Goal: Information Seeking & Learning: Find specific fact

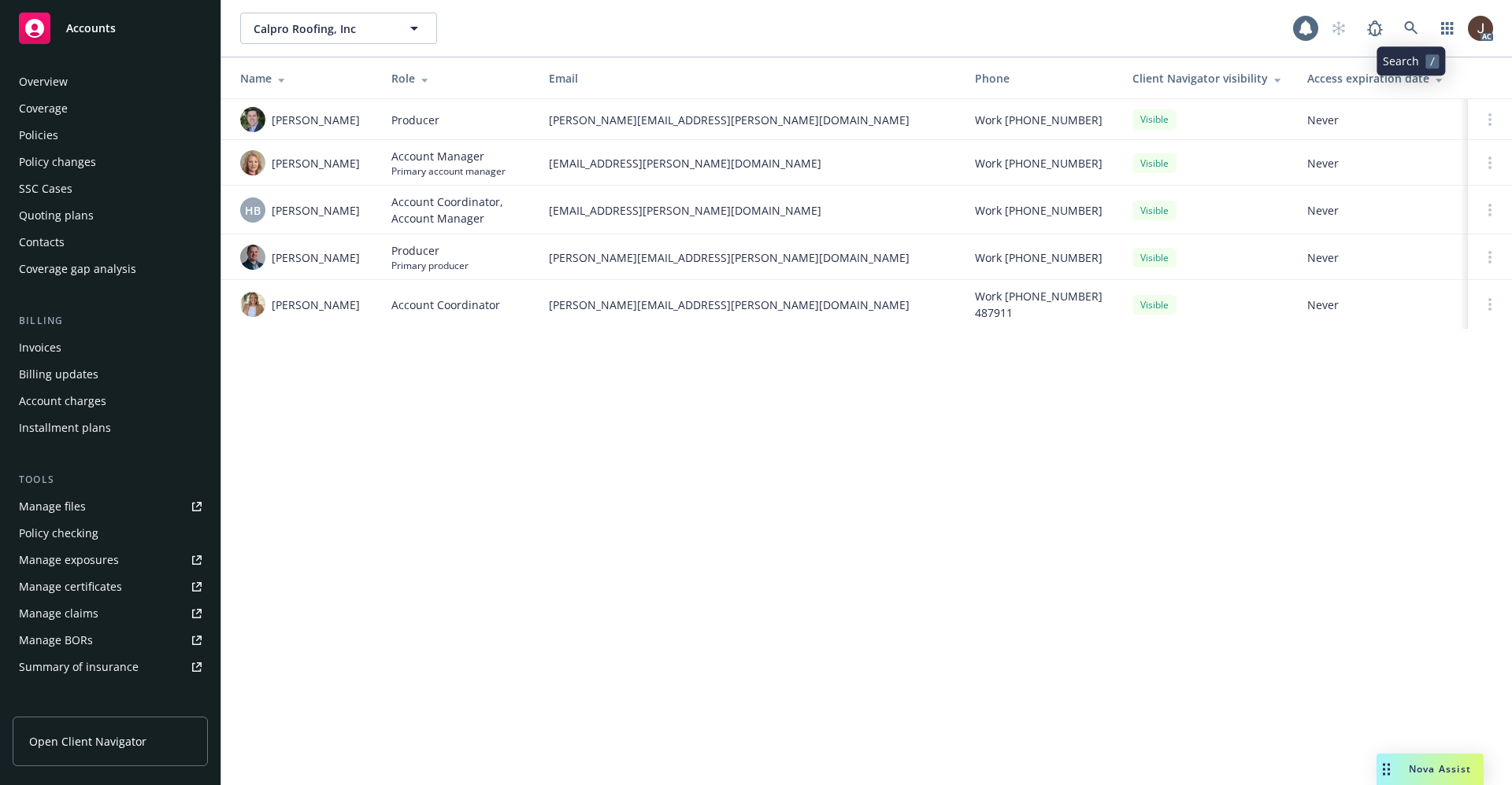
scroll to position [240, 0]
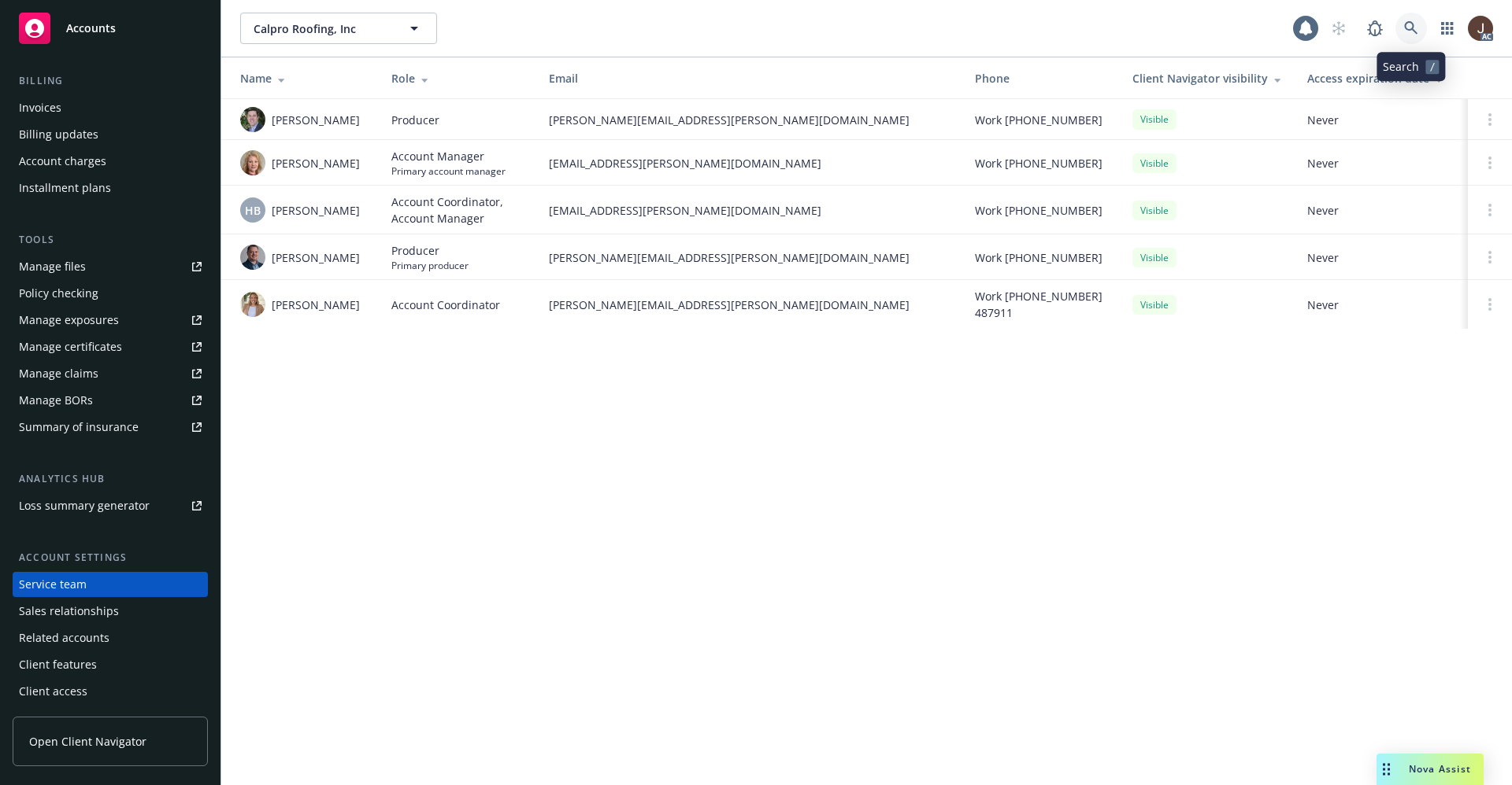
click at [1409, 27] on icon at bounding box center [1410, 28] width 14 height 14
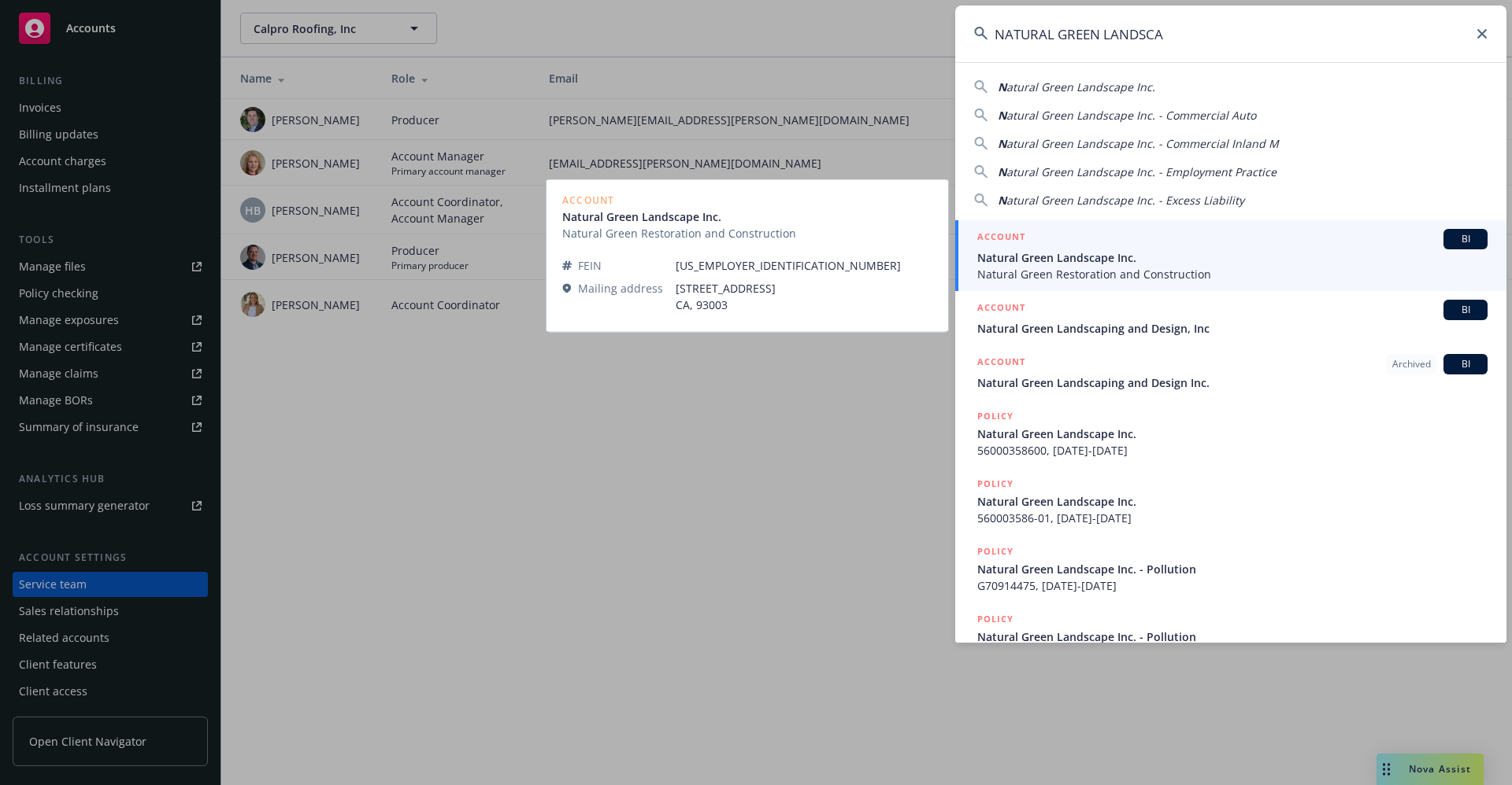
type input "NATURAL GREEN LANDSCA"
click at [1134, 263] on span "Natural Green Landscape Inc." at bounding box center [1232, 258] width 510 height 16
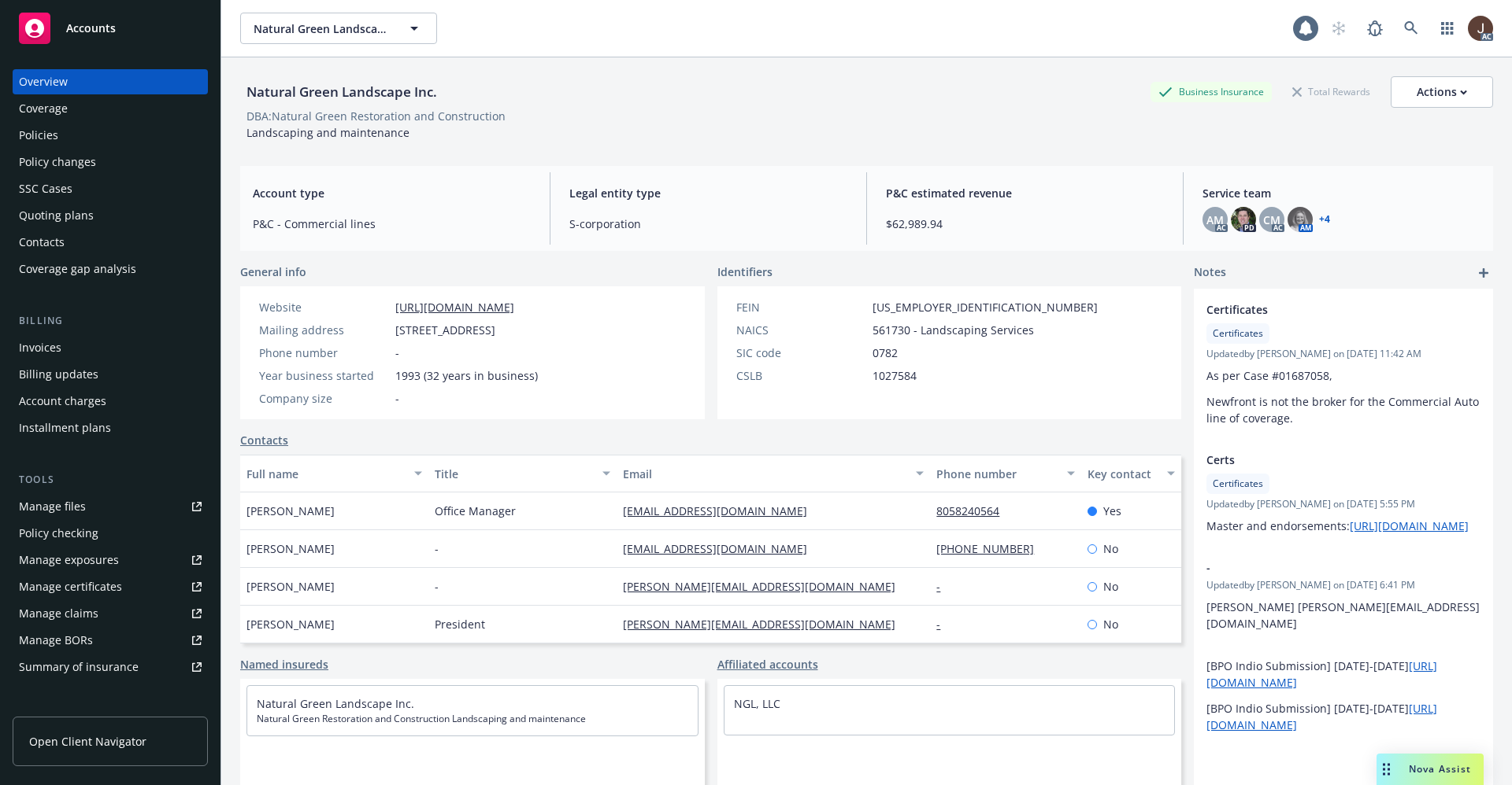
click at [42, 138] on div "Policies" at bounding box center [38, 135] width 39 height 25
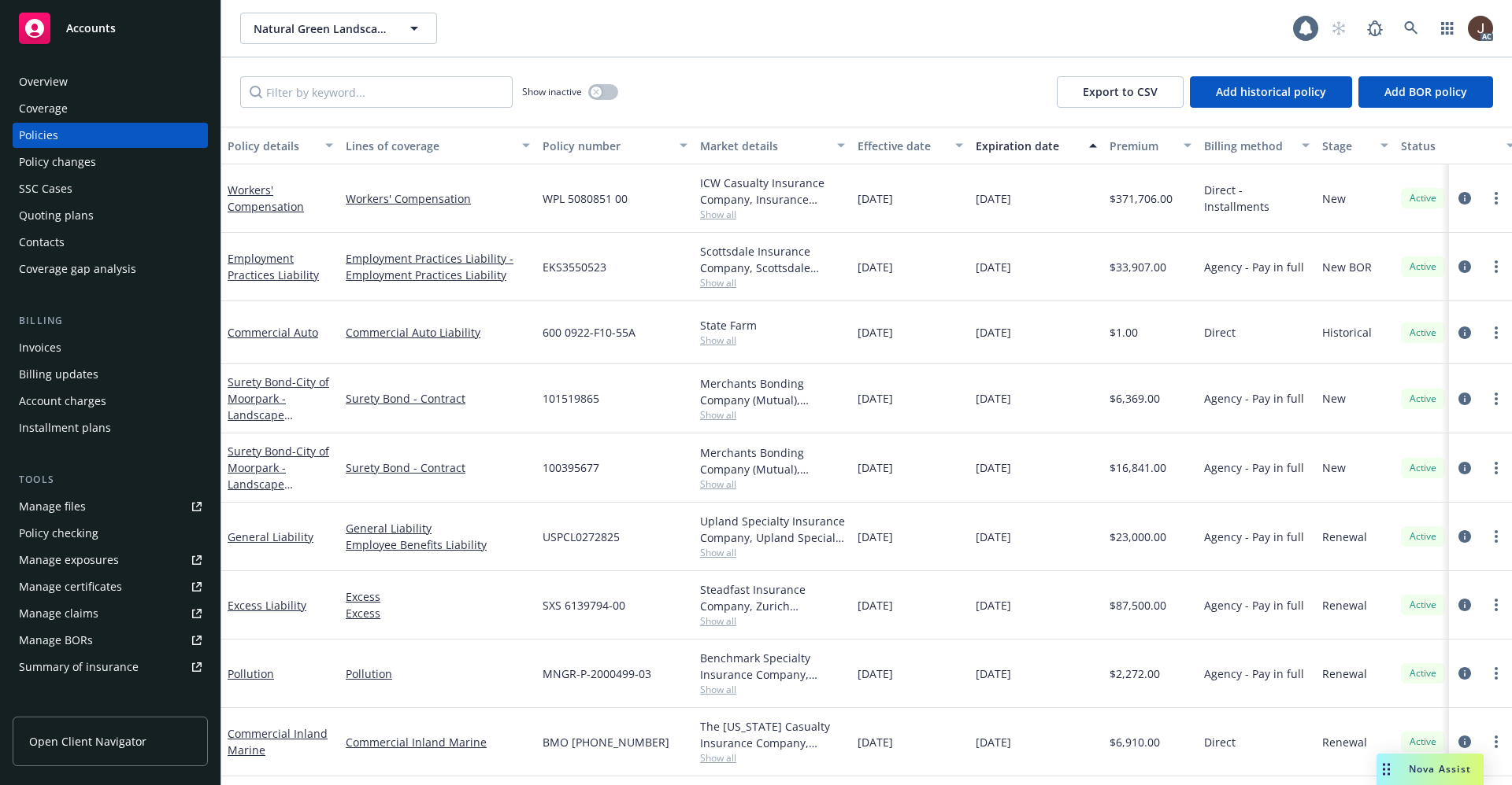
scroll to position [10, 0]
drag, startPoint x: 535, startPoint y: 668, endPoint x: 669, endPoint y: 659, distance: 134.3
click at [669, 659] on div "Pollution Pollution MNGR-P-2000499-03 Benchmark Specialty Insurance Company, Be…" at bounding box center [981, 674] width 1519 height 69
copy div "MNGR-P-2000499-03"
drag, startPoint x: 540, startPoint y: 600, endPoint x: 656, endPoint y: 597, distance: 116.0
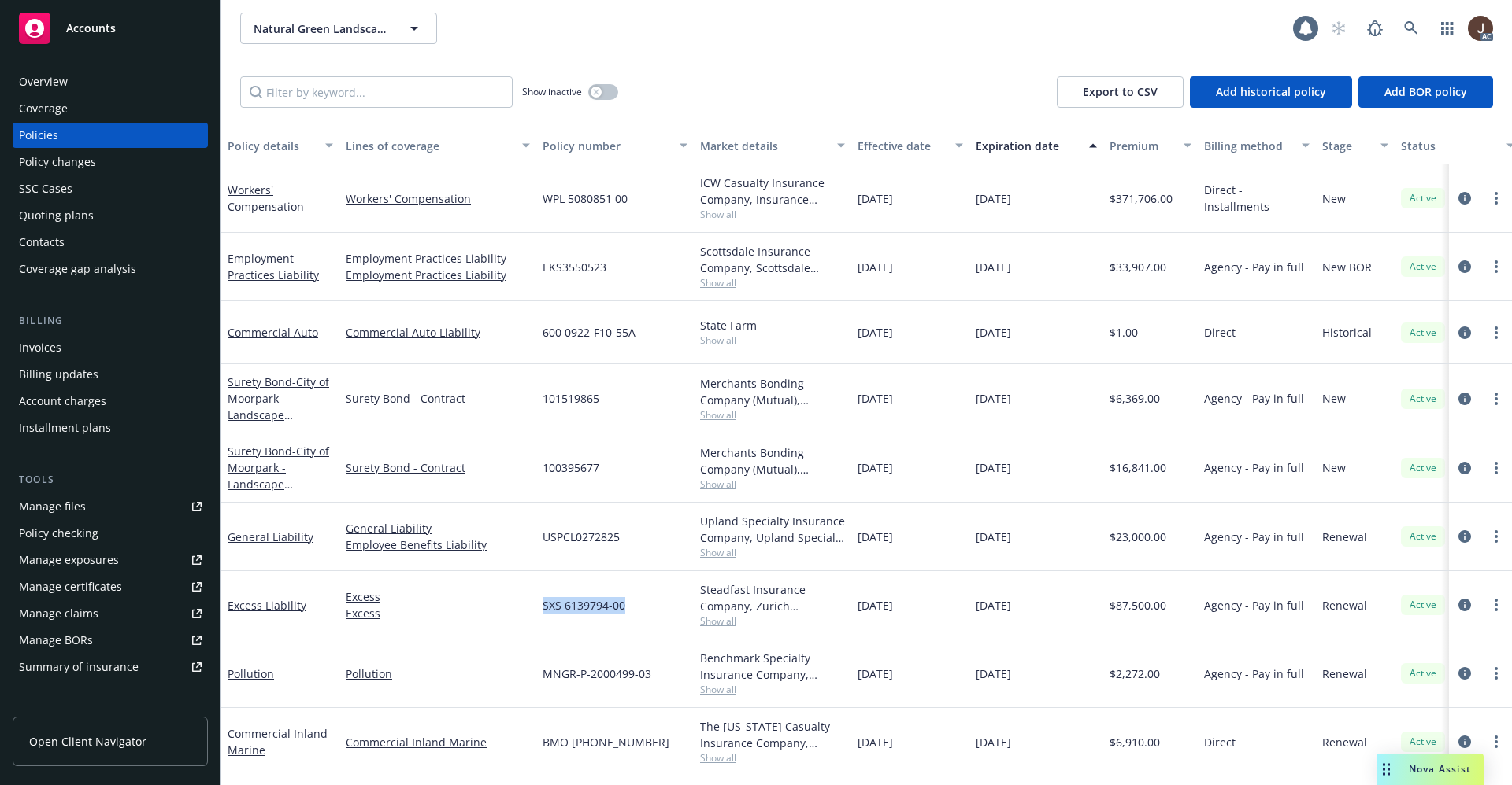
click at [656, 597] on div "SXS 6139794-00" at bounding box center [615, 605] width 158 height 69
copy span "SXS 6139794-00"
drag, startPoint x: 546, startPoint y: 541, endPoint x: 630, endPoint y: 536, distance: 84.1
click at [630, 536] on div "USPCL0272825" at bounding box center [615, 537] width 158 height 69
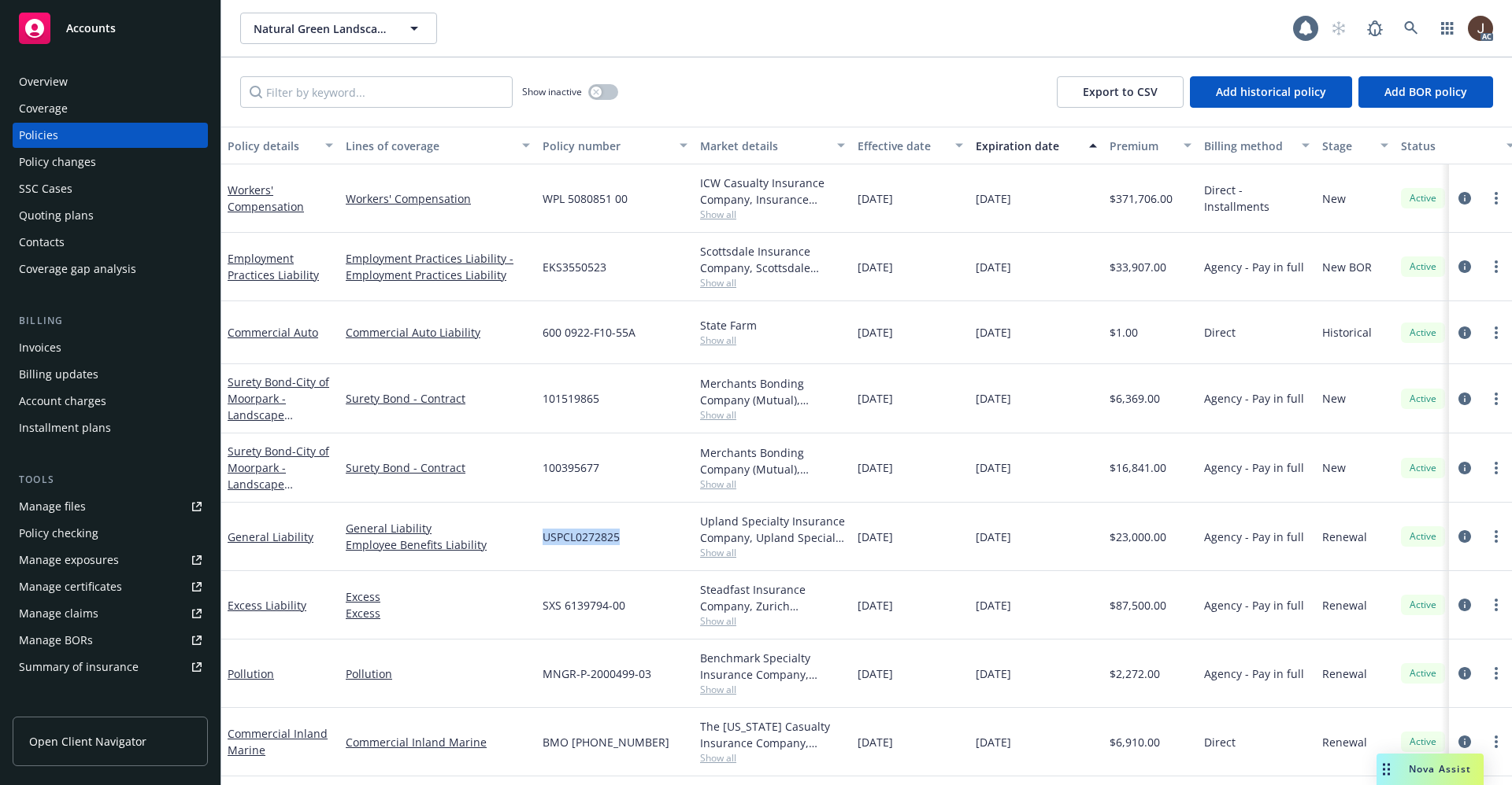
copy span "USPCL0272825"
click at [1412, 33] on icon at bounding box center [1410, 28] width 14 height 14
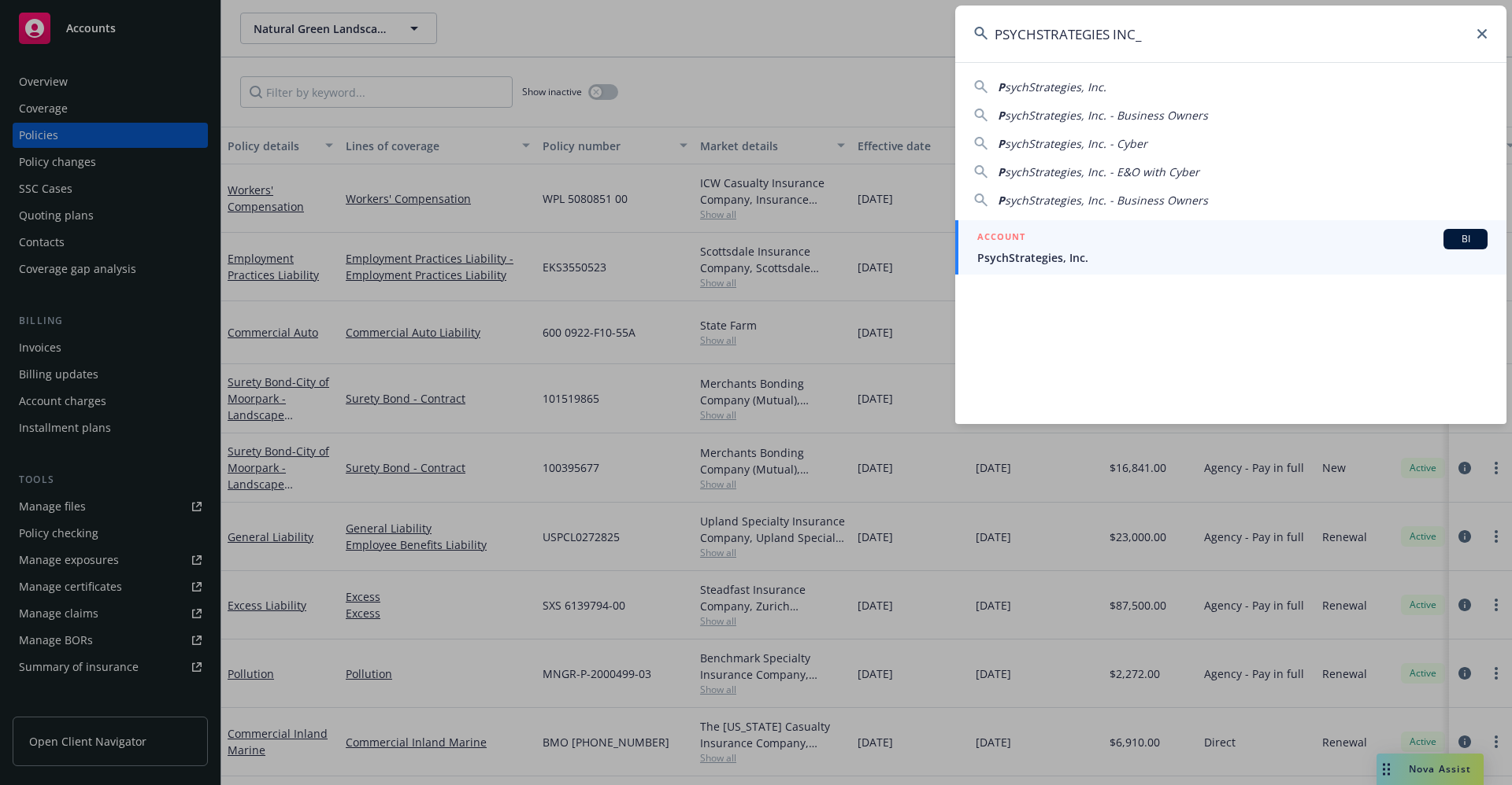
type input "PSYCHSTRATEGIES INC"
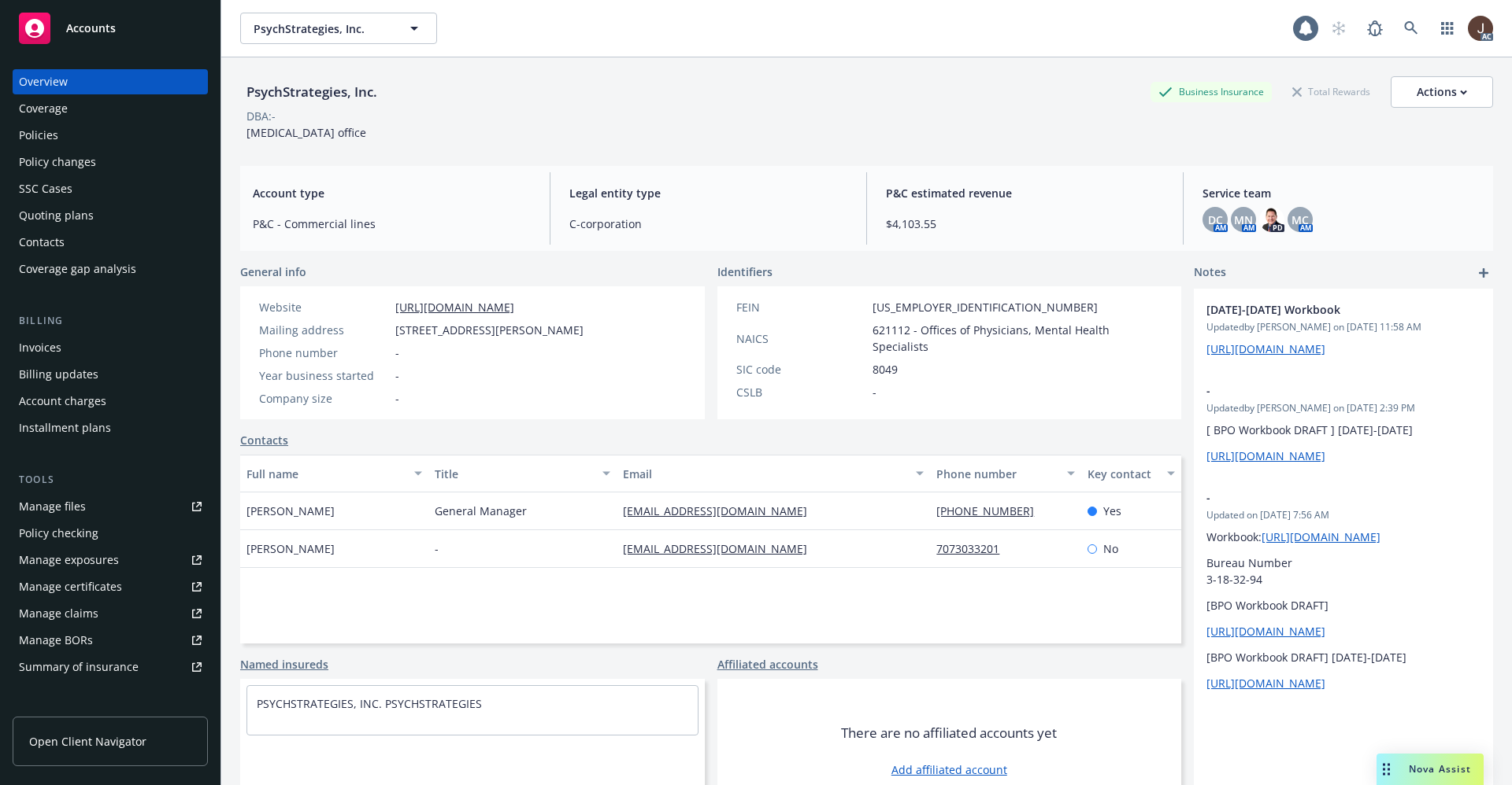
click at [33, 136] on div "Policies" at bounding box center [38, 135] width 39 height 25
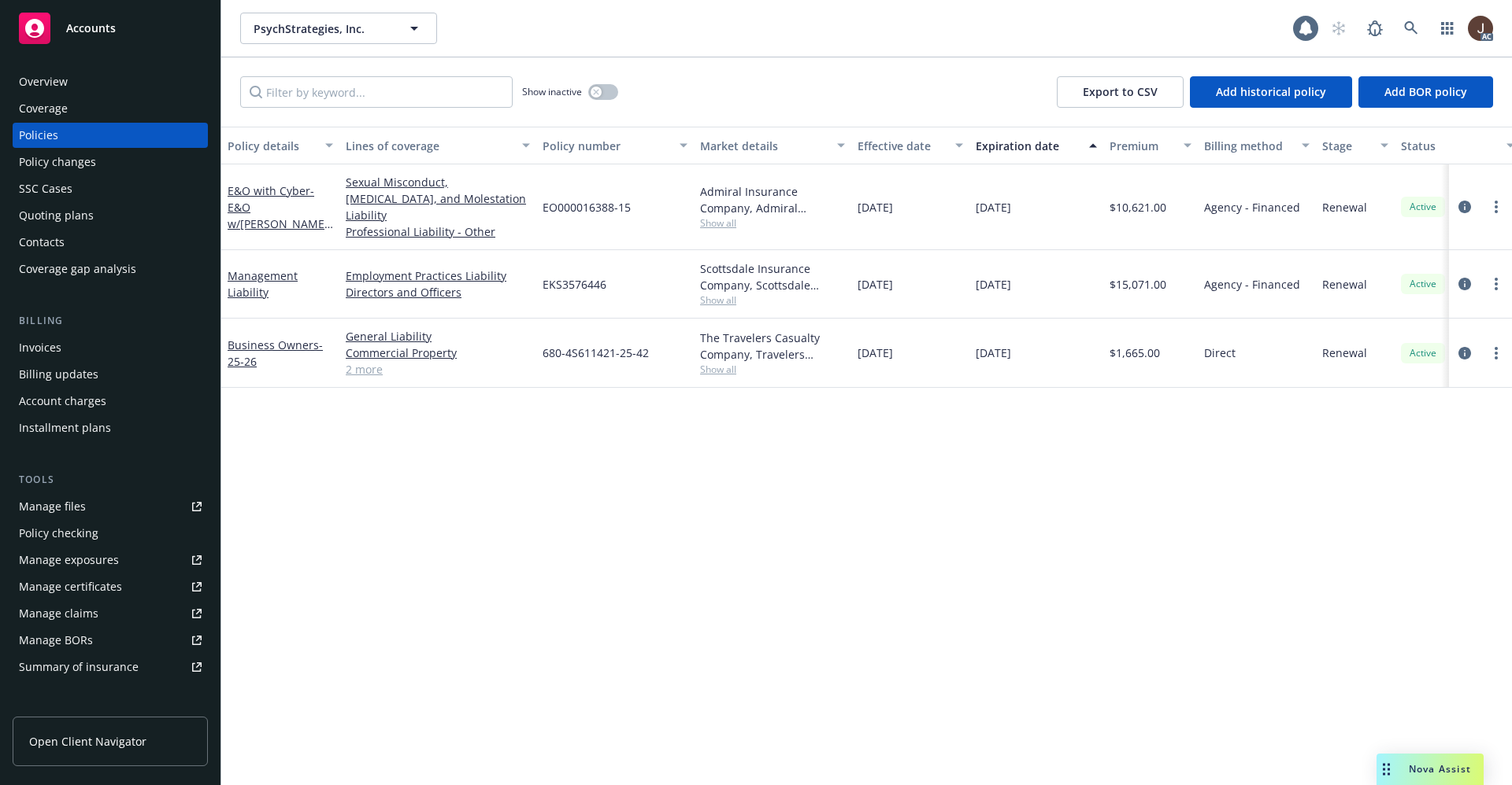
click at [538, 441] on div "Policy details Lines of coverage Policy number Market details Effective date Ex…" at bounding box center [866, 455] width 1291 height 659
drag, startPoint x: 549, startPoint y: 271, endPoint x: 617, endPoint y: 268, distance: 68.1
click at [617, 268] on div "EKS3576446" at bounding box center [615, 285] width 158 height 69
click at [611, 269] on div "EKS3576446" at bounding box center [615, 285] width 158 height 69
drag, startPoint x: 545, startPoint y: 270, endPoint x: 613, endPoint y: 270, distance: 68.0
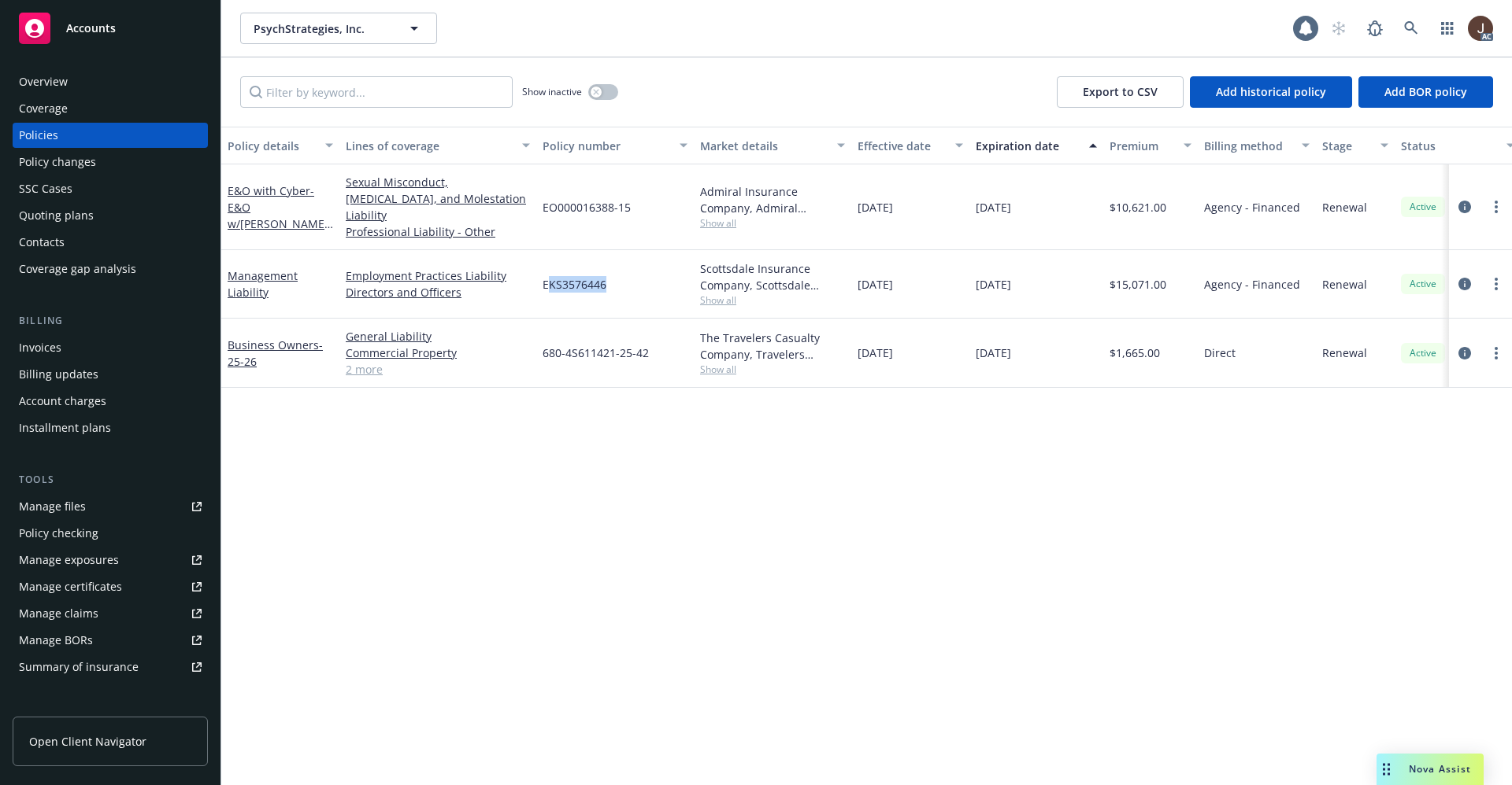
click at [613, 270] on div "EKS3576446" at bounding box center [615, 285] width 158 height 69
click at [600, 276] on div "EKS3576446" at bounding box center [615, 285] width 158 height 69
drag, startPoint x: 536, startPoint y: 264, endPoint x: 621, endPoint y: 267, distance: 85.1
click at [621, 267] on div "EKS3576446" at bounding box center [615, 285] width 158 height 69
copy span "EKS3576446"
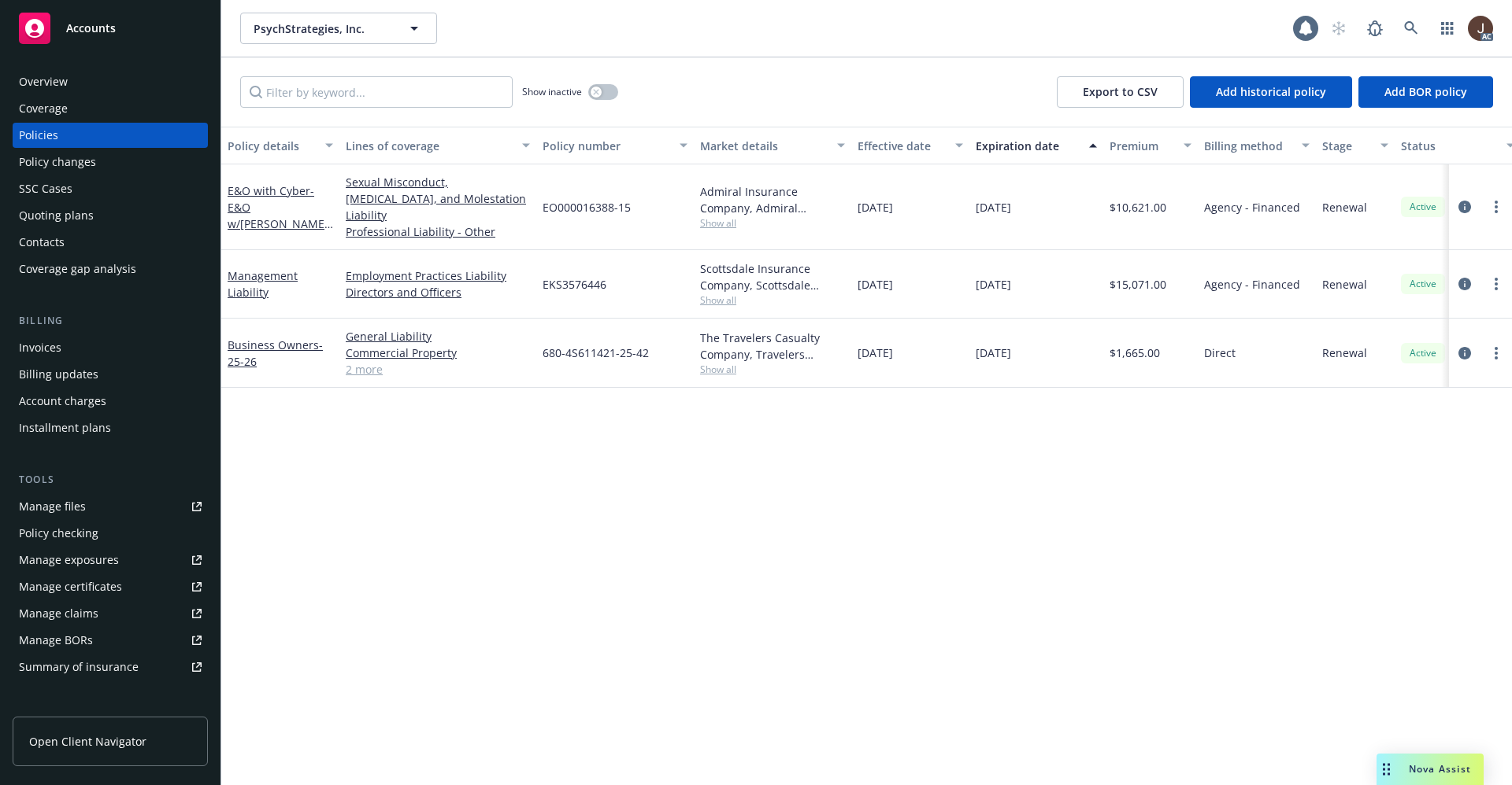
click at [458, 404] on div "Policy details Lines of coverage Policy number Market details Effective date Ex…" at bounding box center [866, 455] width 1291 height 659
drag, startPoint x: 540, startPoint y: 201, endPoint x: 640, endPoint y: 201, distance: 100.0
click at [640, 201] on div "EO000016388-15" at bounding box center [615, 207] width 158 height 86
copy span "EO000016388-15"
click at [1411, 29] on icon at bounding box center [1410, 28] width 13 height 13
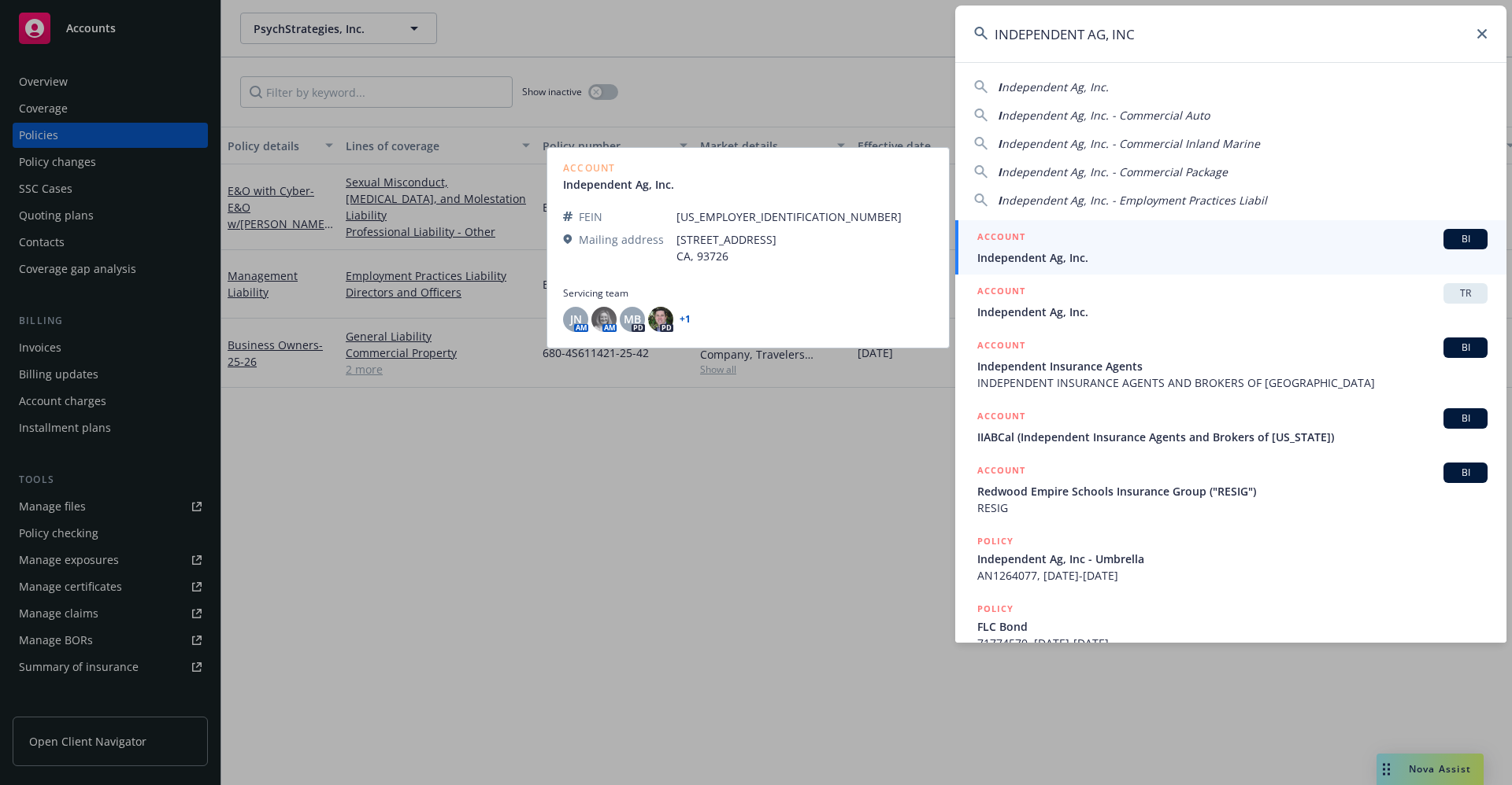
type input "INDEPENDENT AG, INC"
click at [1066, 264] on span "Independent Ag, Inc." at bounding box center [1232, 258] width 510 height 16
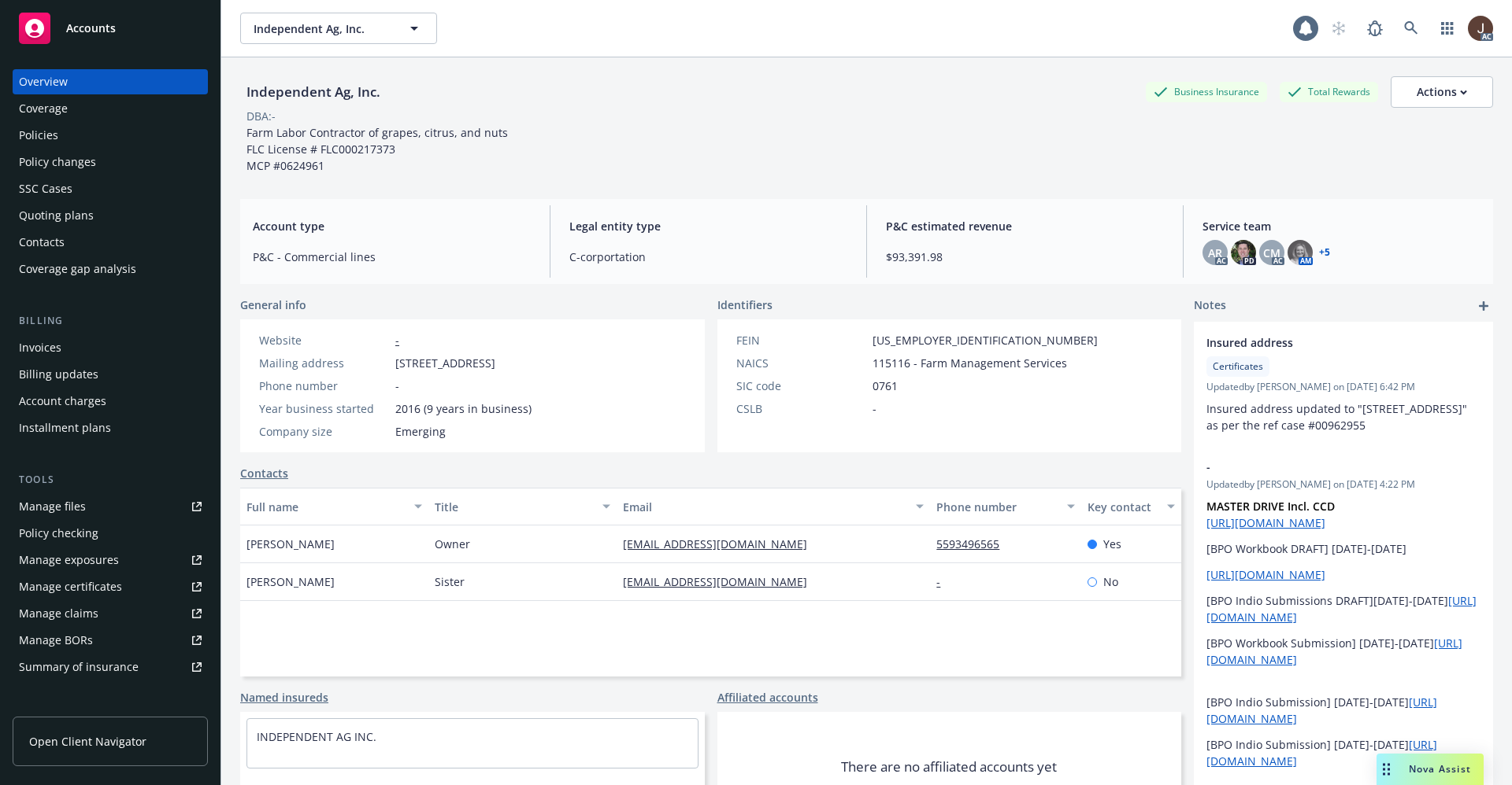
click at [36, 140] on div "Policies" at bounding box center [38, 135] width 39 height 25
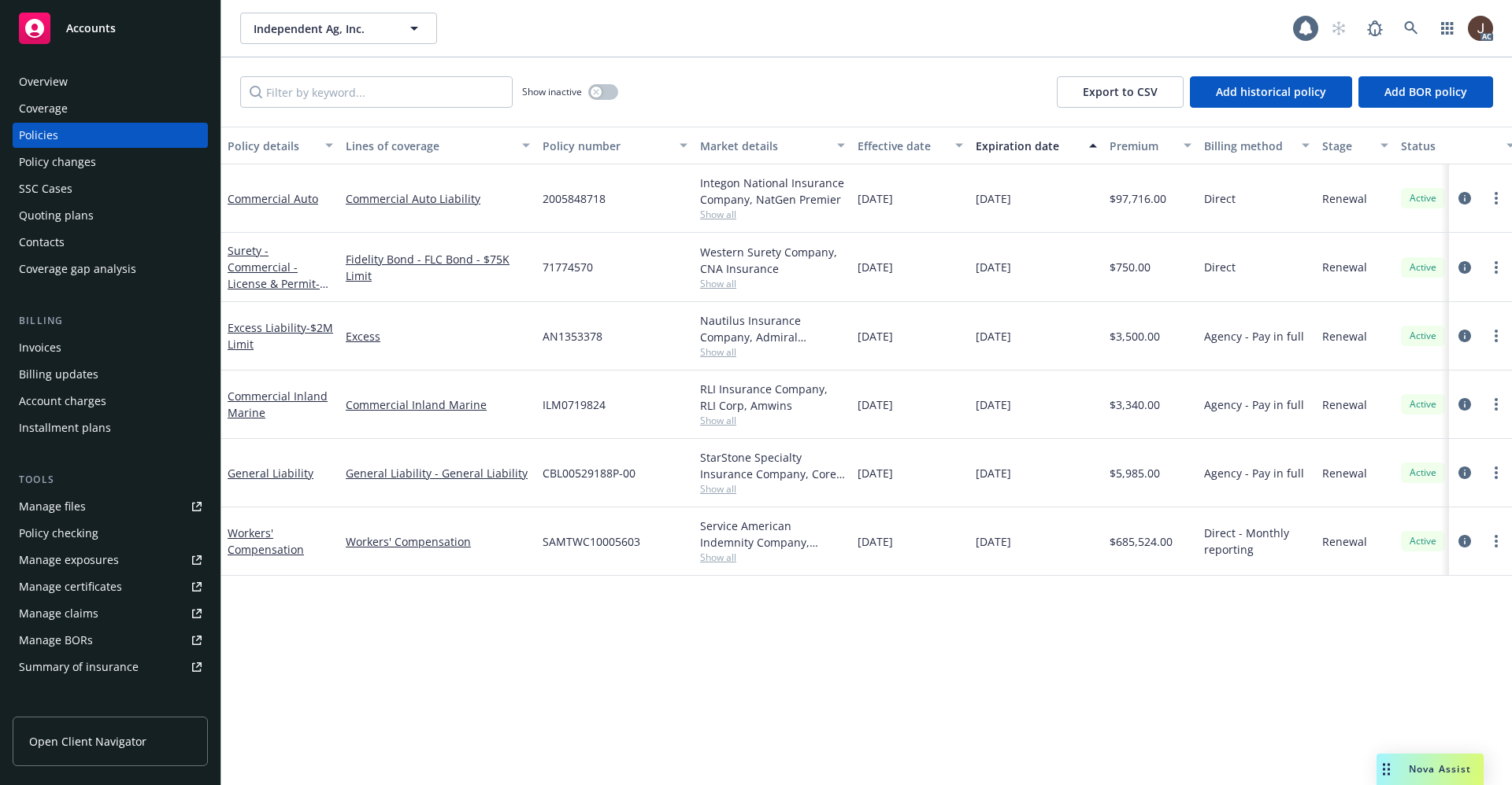
click at [589, 650] on div "Policy details Lines of coverage Policy number Market details Effective date Ex…" at bounding box center [866, 455] width 1291 height 659
drag, startPoint x: 539, startPoint y: 477, endPoint x: 657, endPoint y: 475, distance: 118.0
click at [657, 475] on div "CBL00529188P-00" at bounding box center [615, 473] width 158 height 69
copy span "CBL00529188P-00"
drag, startPoint x: 545, startPoint y: 345, endPoint x: 613, endPoint y: 345, distance: 68.0
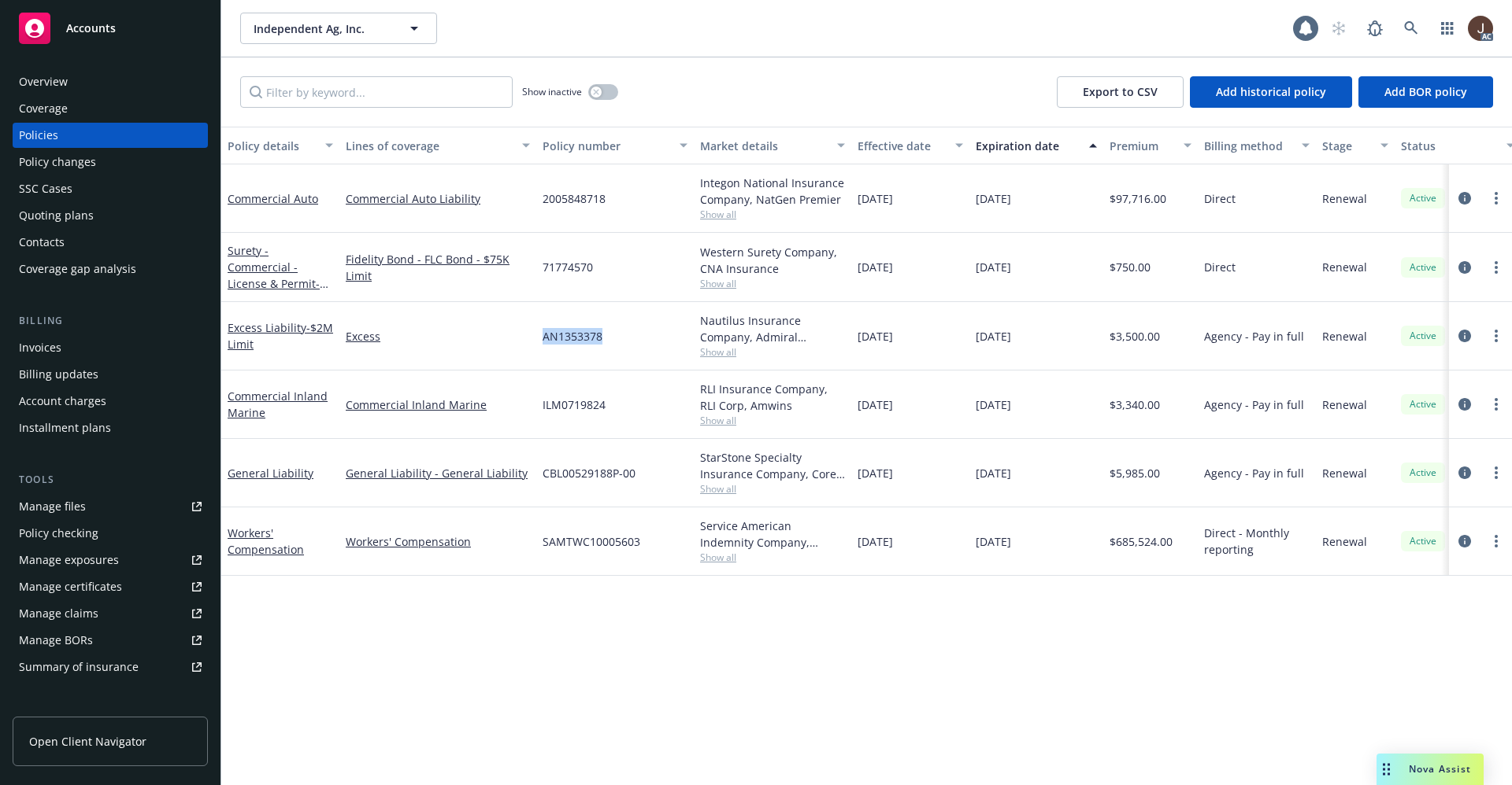
click at [613, 345] on div "AN1353378" at bounding box center [615, 336] width 158 height 69
copy span "AN1353378"
drag, startPoint x: 545, startPoint y: 405, endPoint x: 664, endPoint y: 412, distance: 119.2
click at [664, 412] on div "ILM0719824" at bounding box center [615, 405] width 158 height 69
click at [623, 411] on div "ILM0719824" at bounding box center [615, 405] width 158 height 69
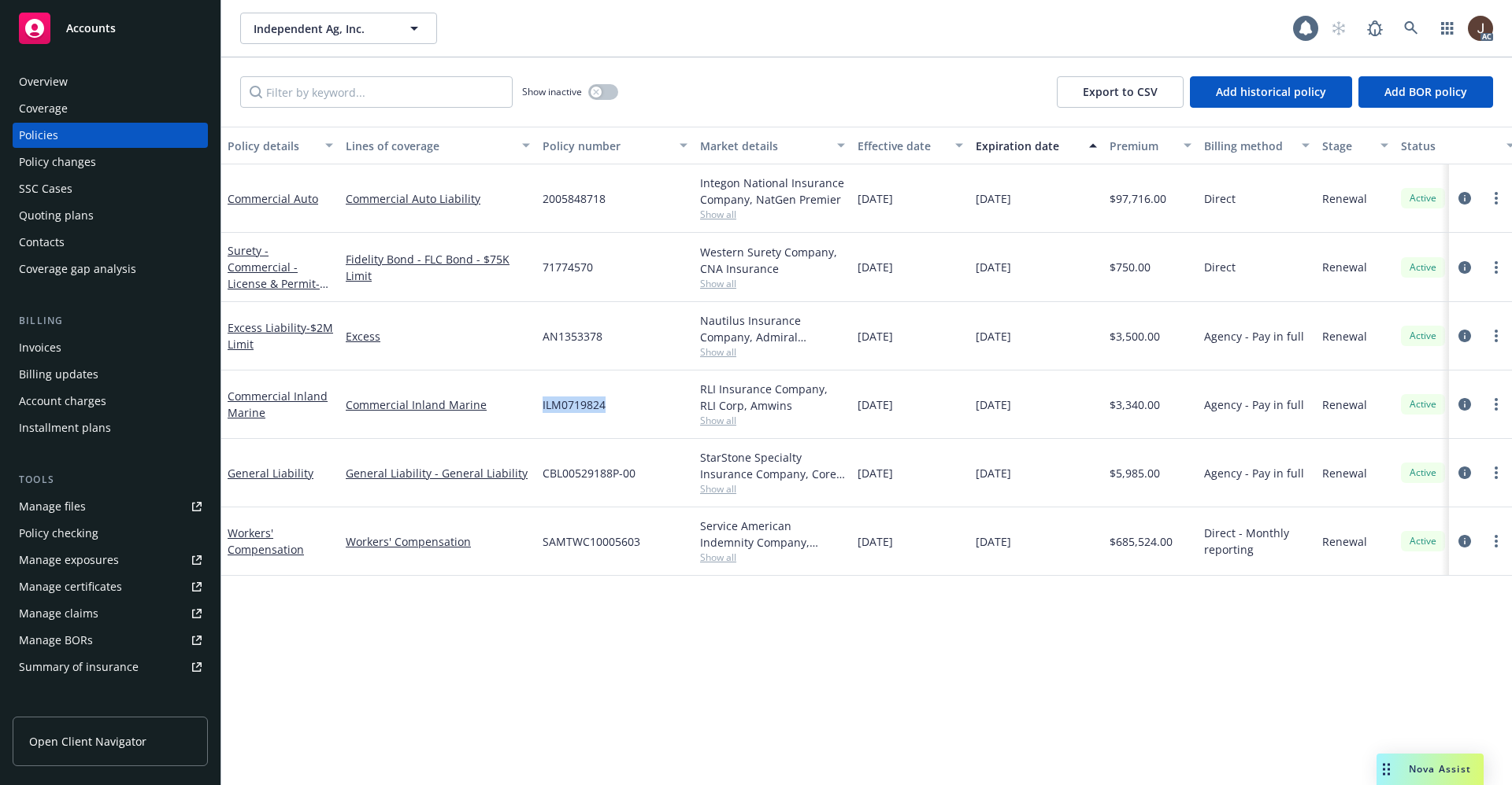
drag, startPoint x: 540, startPoint y: 406, endPoint x: 647, endPoint y: 410, distance: 107.1
click at [647, 410] on div "ILM0719824" at bounding box center [615, 405] width 158 height 69
copy span "ILM0719824"
click at [1402, 27] on link at bounding box center [1411, 28] width 32 height 32
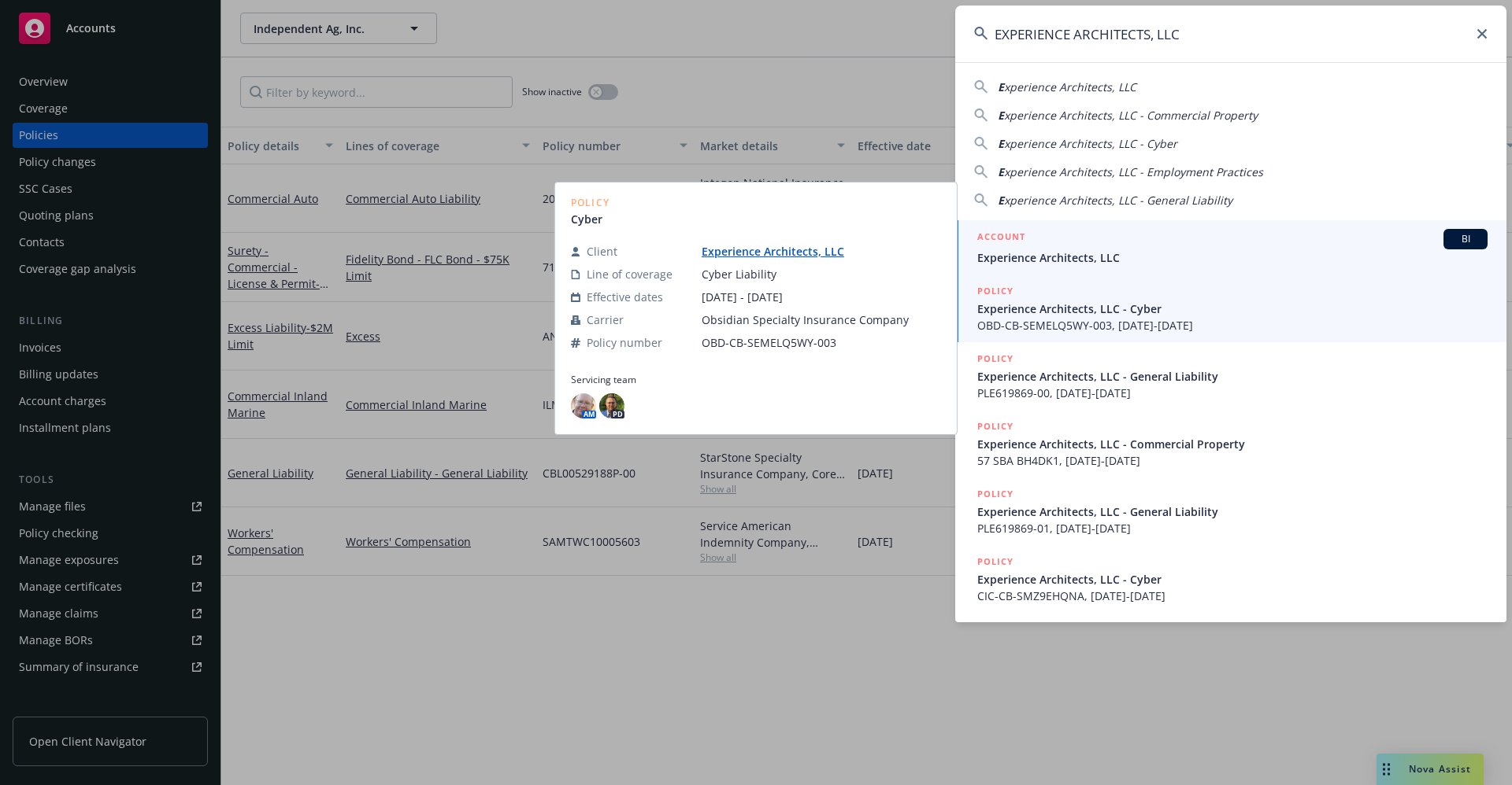
type input "EXPERIENCE ARCHITECTS, LLC"
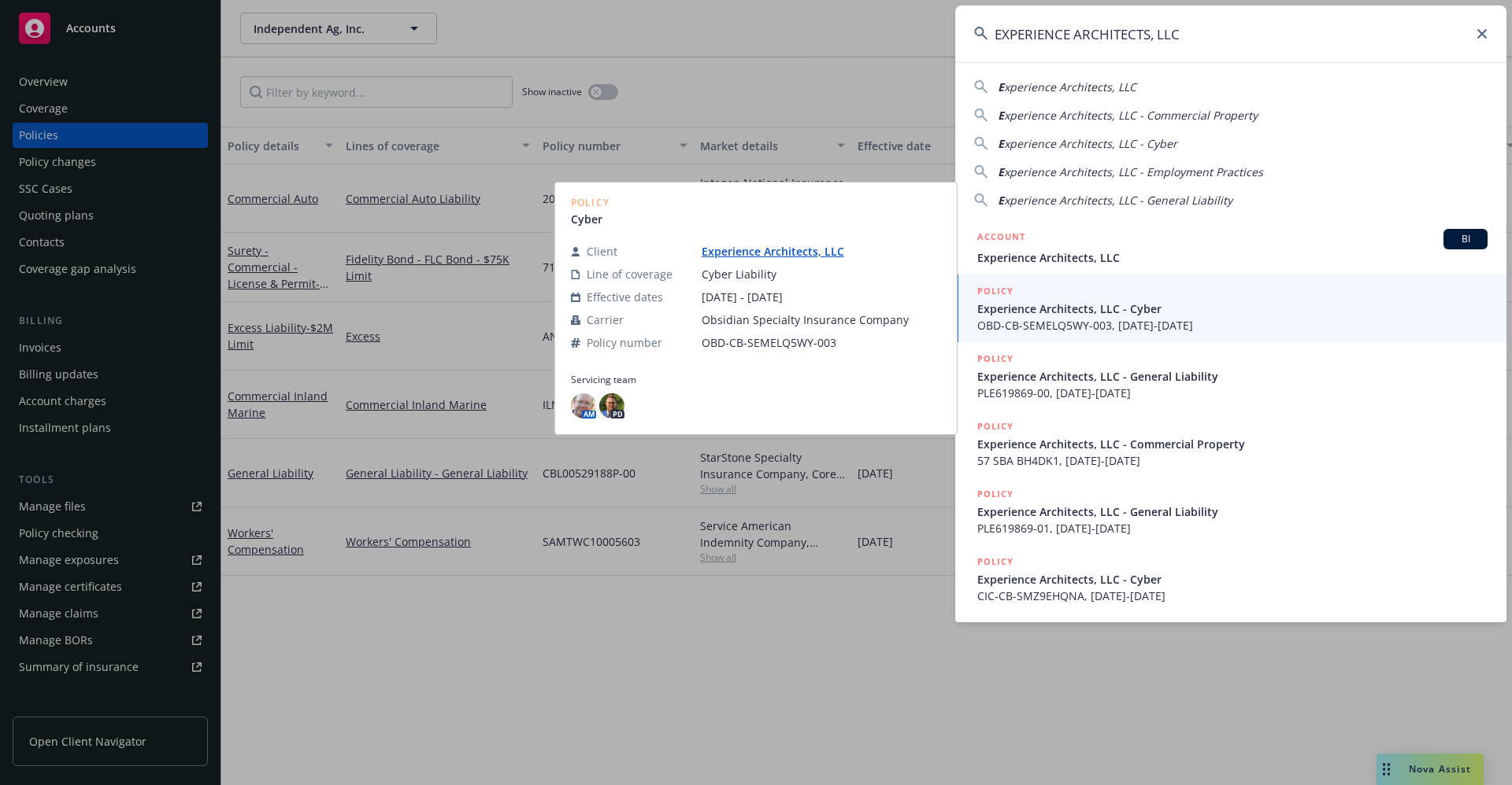
click at [1078, 258] on span "Experience Architects, LLC" at bounding box center [1232, 258] width 510 height 16
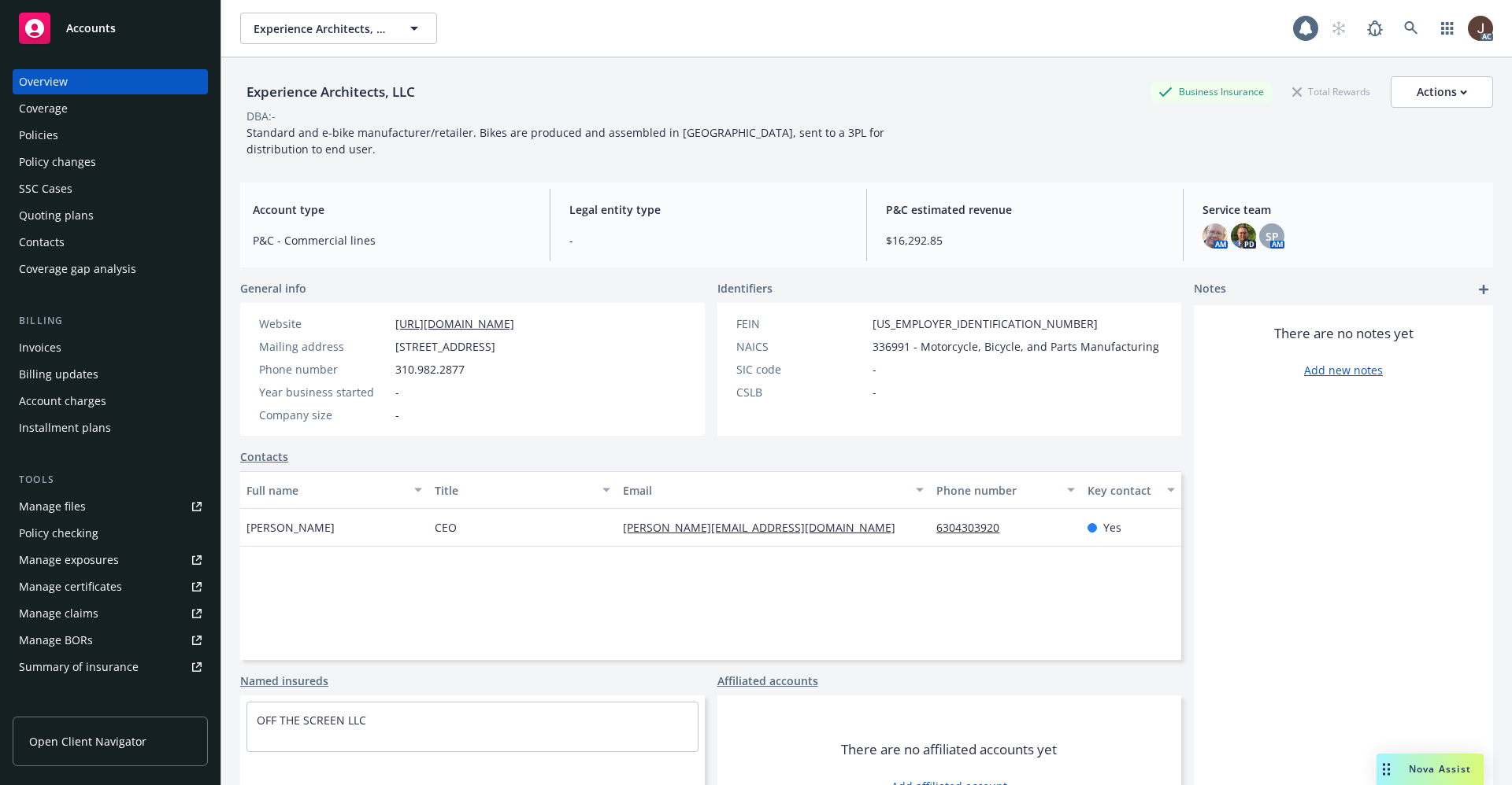
click at [38, 134] on div "Policies" at bounding box center [38, 135] width 39 height 25
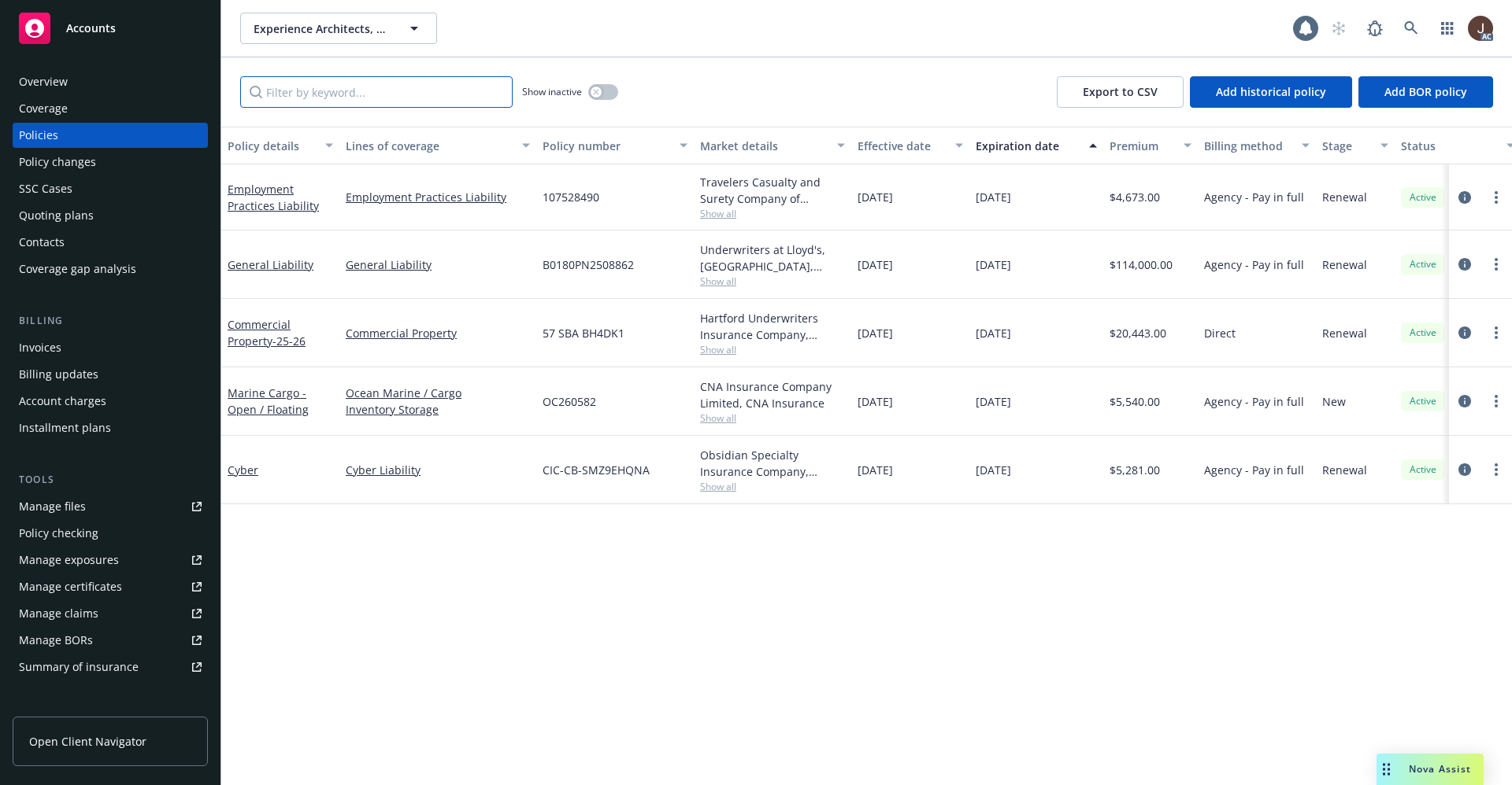
click at [290, 88] on input "Filter by keyword..." at bounding box center [376, 92] width 273 height 32
click at [554, 547] on div "Policy details Lines of coverage Policy number Market details Effective date Ex…" at bounding box center [866, 455] width 1291 height 659
drag, startPoint x: 544, startPoint y: 475, endPoint x: 655, endPoint y: 473, distance: 111.0
click at [655, 473] on div "CIC-CB-SMZ9EHQNA" at bounding box center [615, 470] width 158 height 69
copy span "CIC-CB-SMZ9EHQNA"
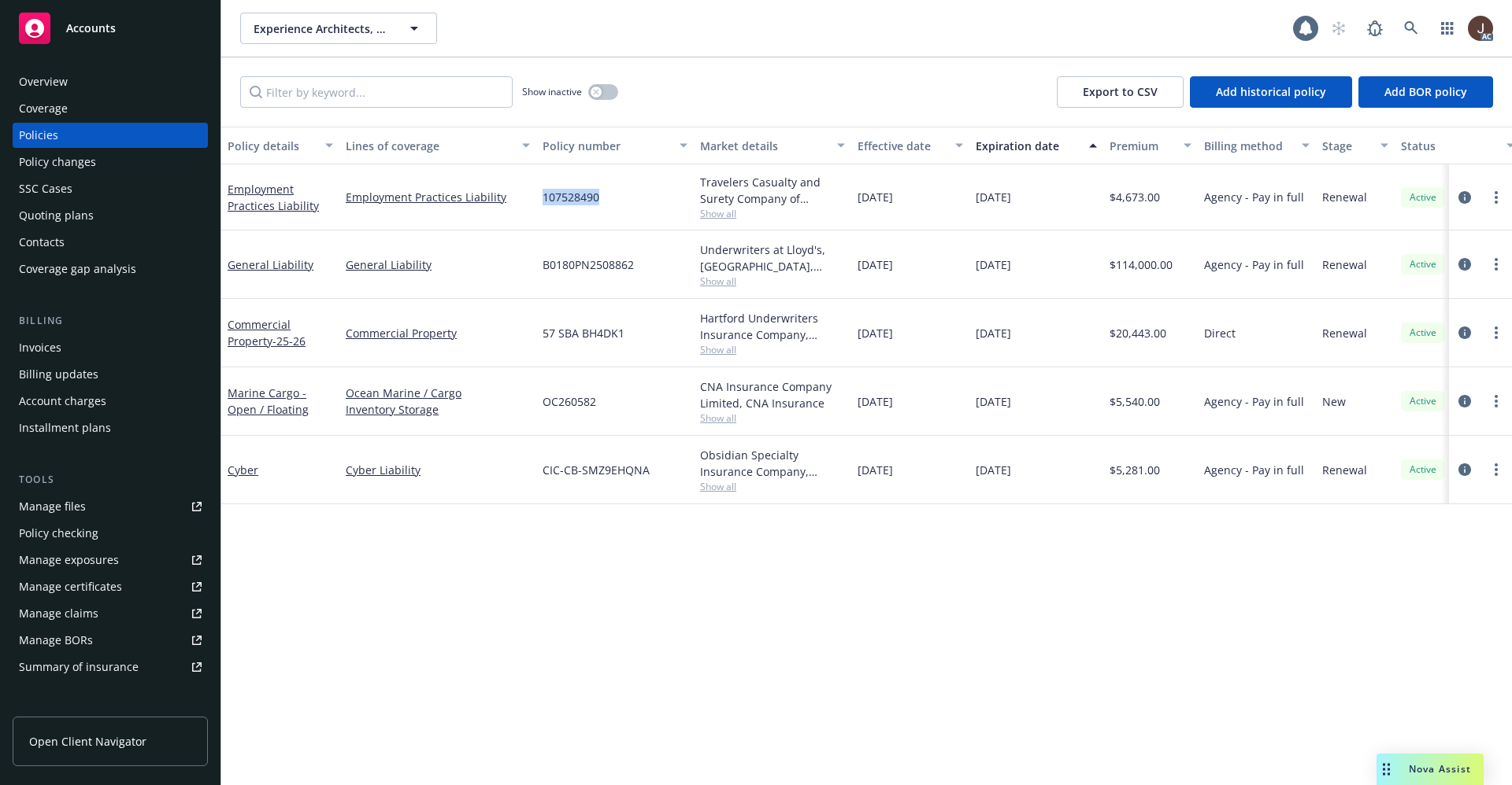
drag, startPoint x: 540, startPoint y: 200, endPoint x: 624, endPoint y: 199, distance: 84.0
click at [624, 199] on div "107528490" at bounding box center [615, 197] width 158 height 66
copy span "107528490"
click at [506, 587] on div "Policy details Lines of coverage Policy number Market details Effective date Ex…" at bounding box center [866, 455] width 1291 height 659
drag, startPoint x: 545, startPoint y: 269, endPoint x: 651, endPoint y: 273, distance: 106.1
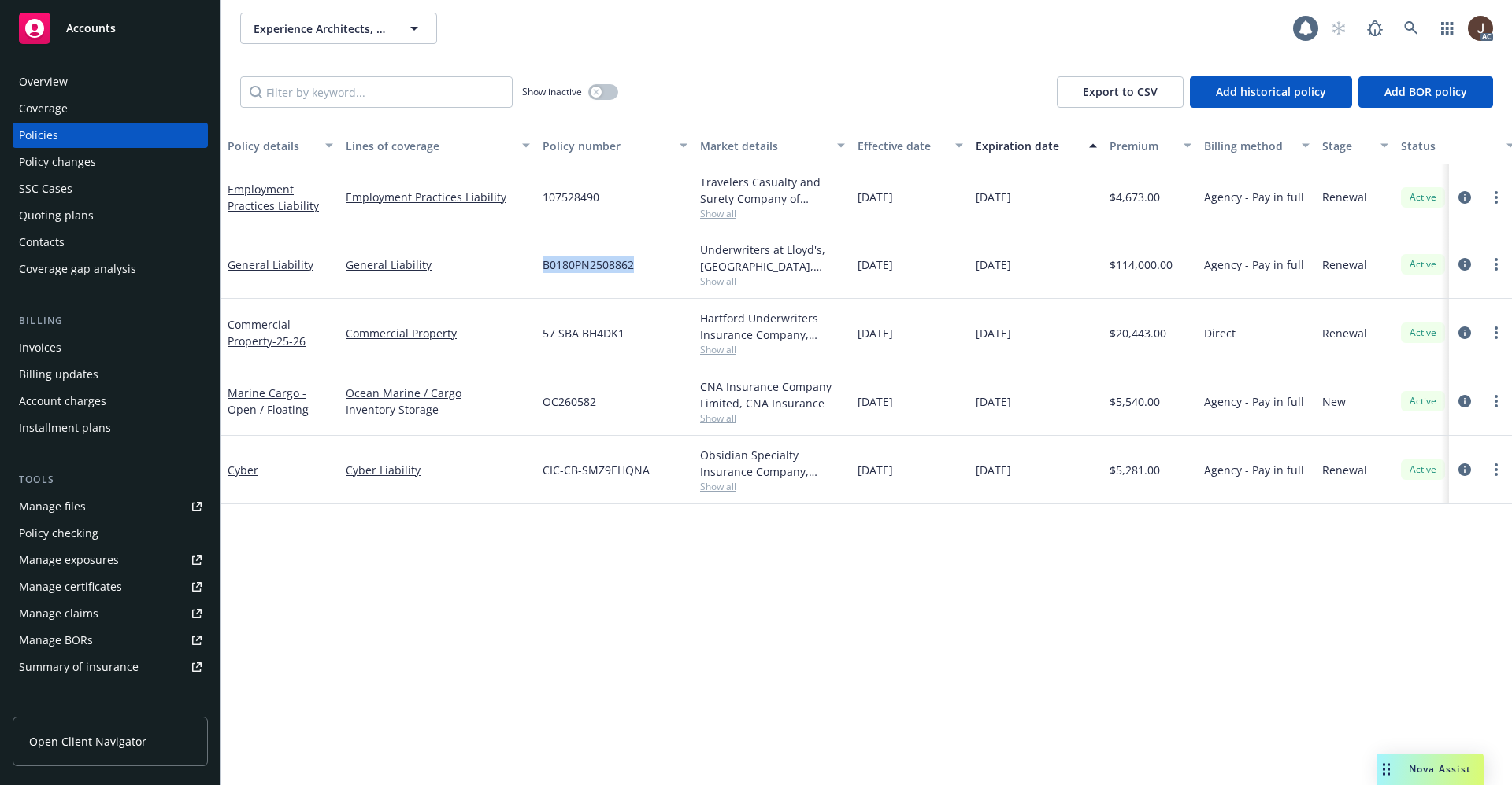
click at [651, 273] on div "B0180PN2508862" at bounding box center [615, 265] width 158 height 69
click at [1418, 25] on link at bounding box center [1411, 28] width 32 height 32
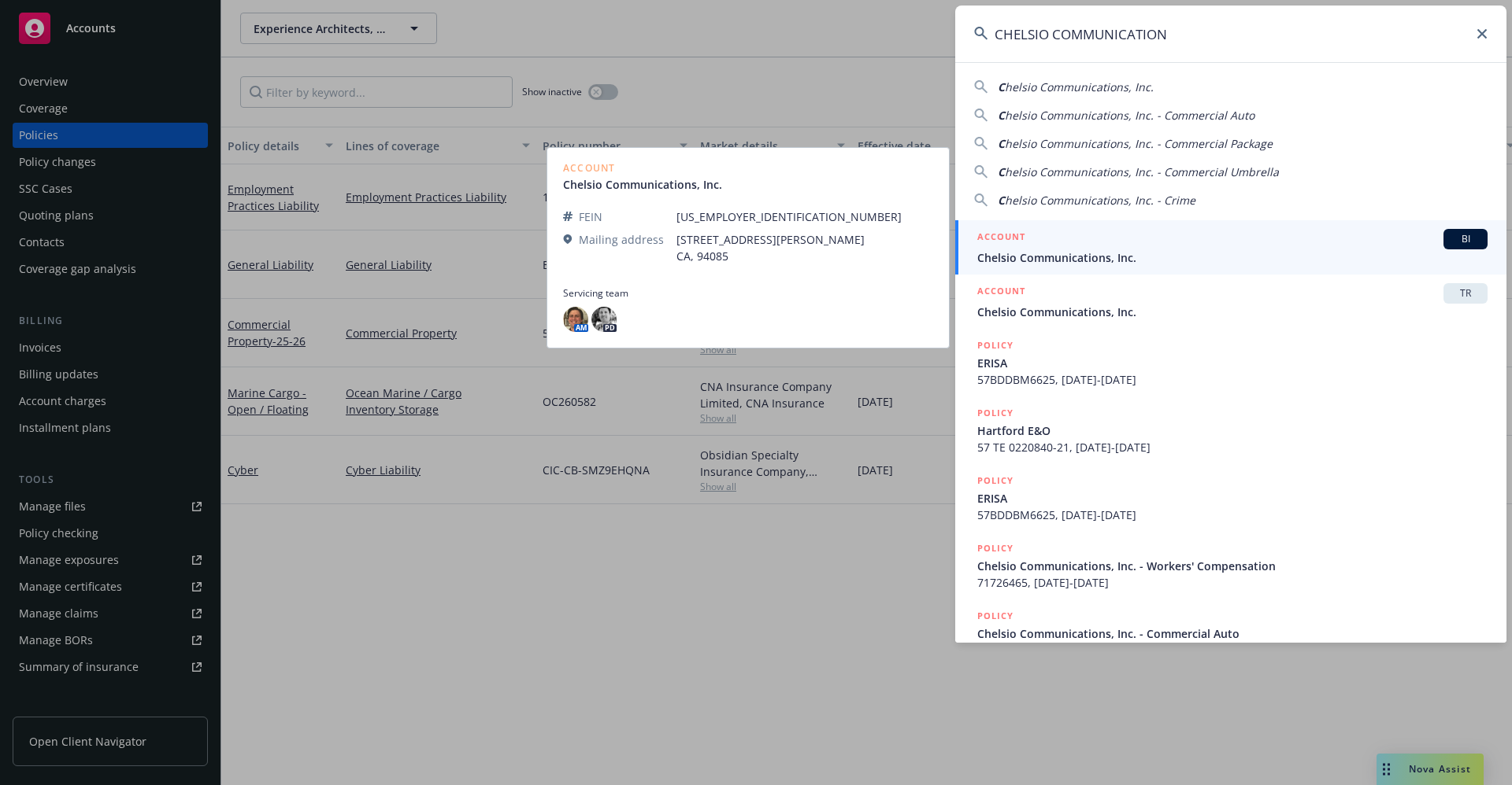
type input "CHELSIO COMMUNICATION"
click at [1113, 257] on span "Chelsio Communications, Inc." at bounding box center [1232, 258] width 510 height 16
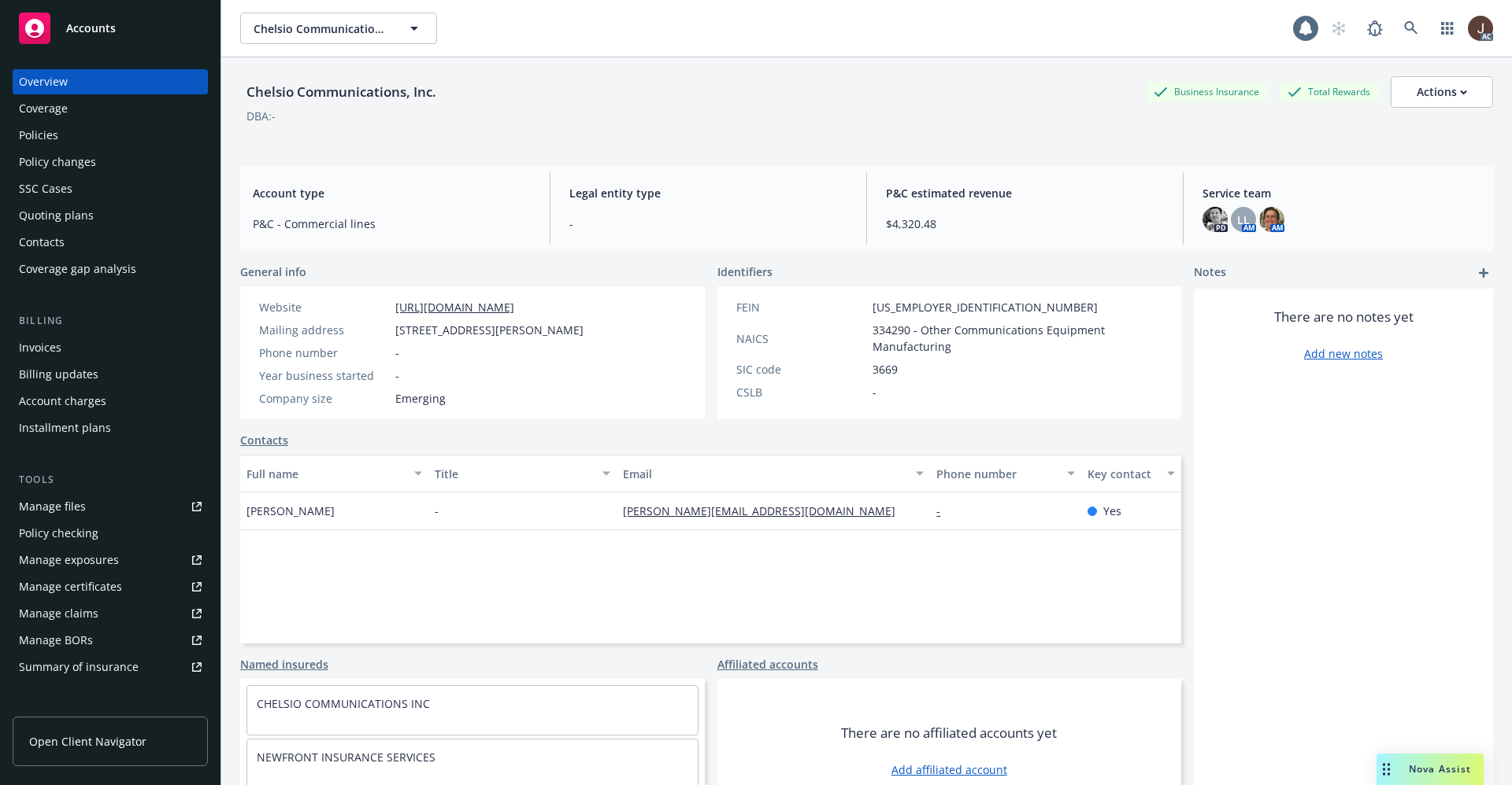
click at [16, 139] on link "Policies" at bounding box center [109, 135] width 195 height 25
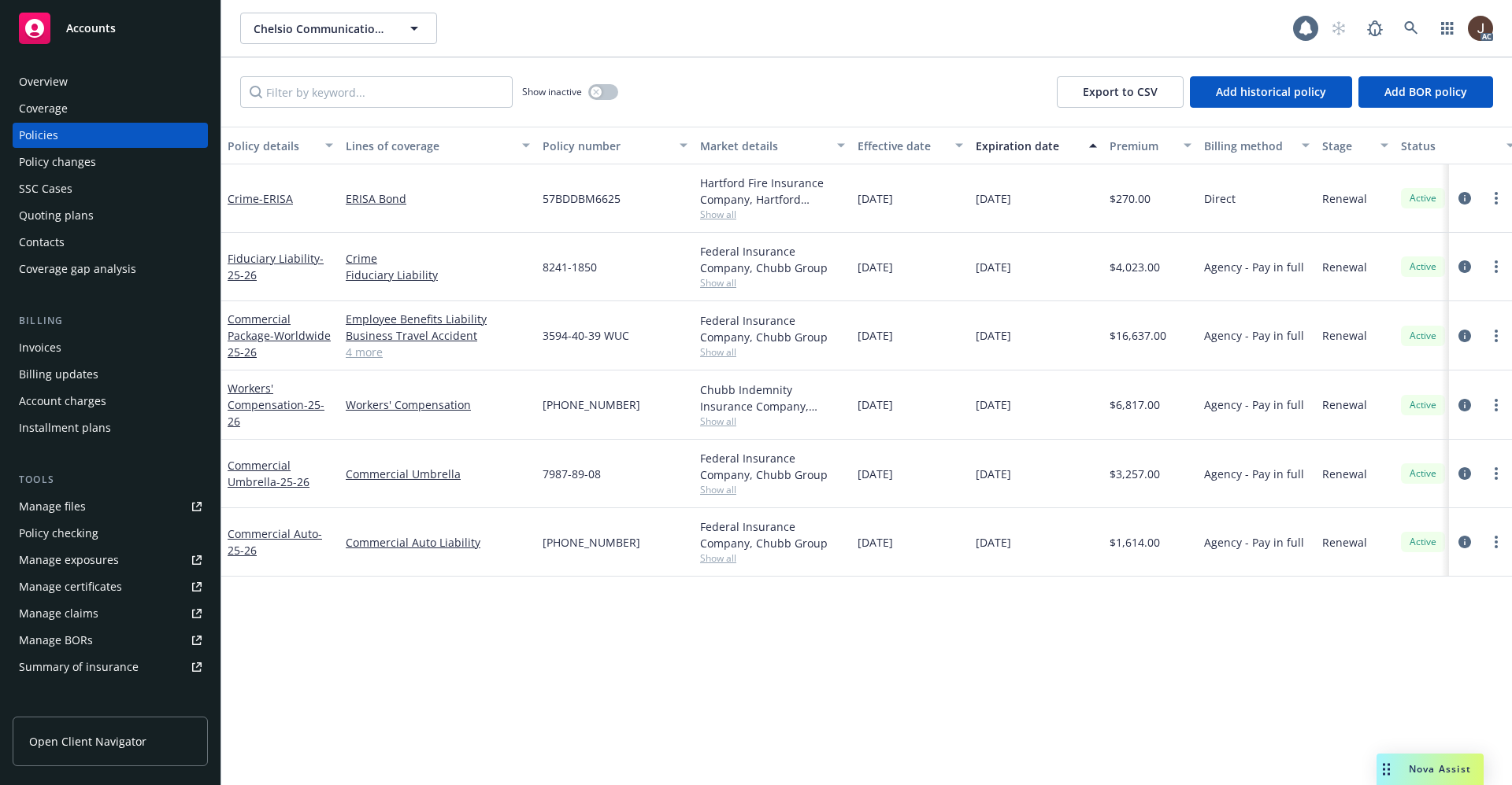
click at [584, 659] on div "Policy details Lines of coverage Policy number Market details Effective date Ex…" at bounding box center [866, 455] width 1291 height 659
drag, startPoint x: 540, startPoint y: 270, endPoint x: 605, endPoint y: 274, distance: 65.1
click at [605, 274] on div "8241-1850" at bounding box center [615, 267] width 158 height 69
drag, startPoint x: 541, startPoint y: 342, endPoint x: 646, endPoint y: 342, distance: 105.0
click at [646, 342] on div "3594-40-39 WUC" at bounding box center [615, 335] width 158 height 69
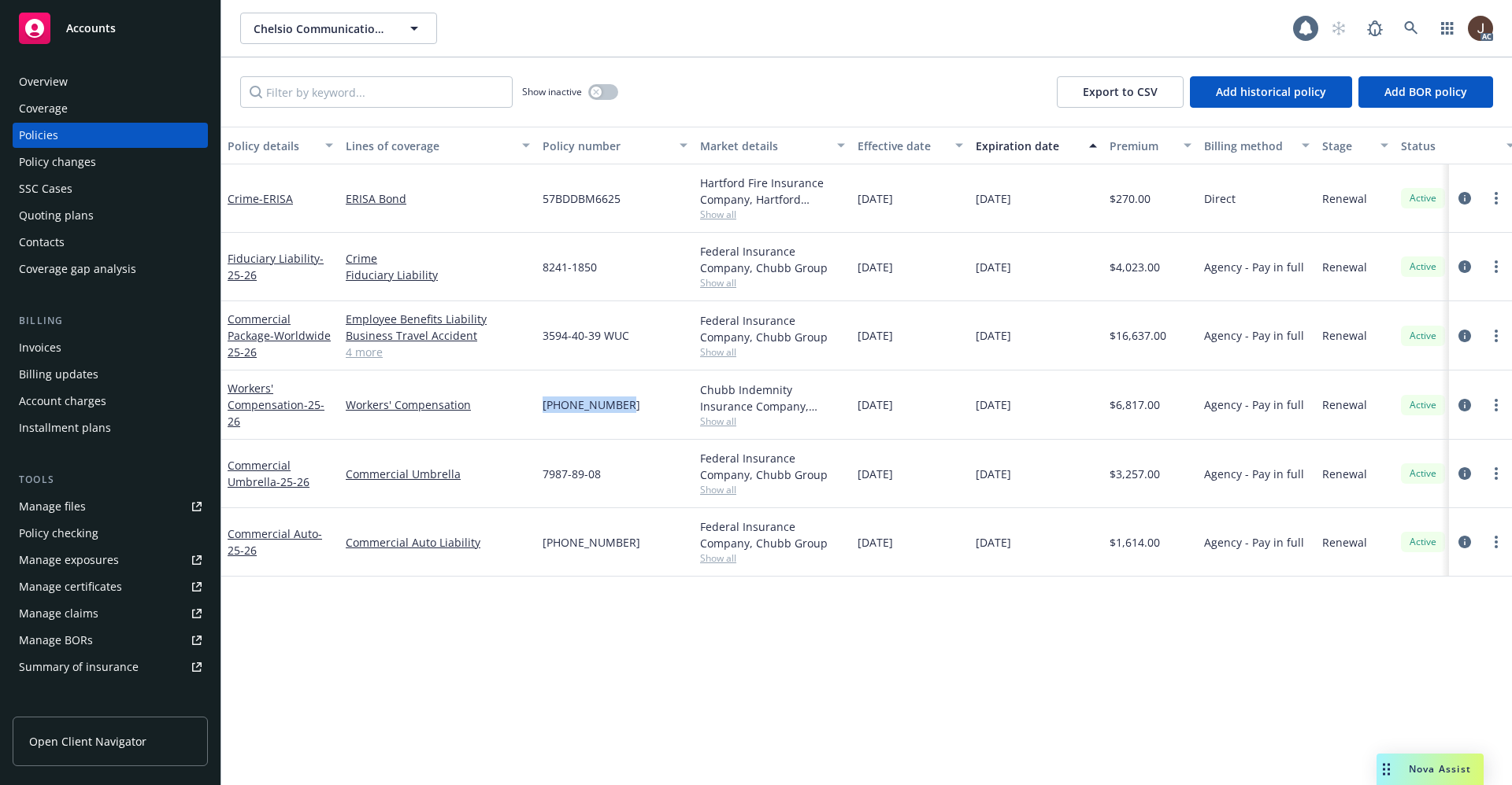
drag, startPoint x: 540, startPoint y: 407, endPoint x: 626, endPoint y: 408, distance: 86.0
click at [626, 408] on div "[PHONE_NUMBER]" at bounding box center [615, 405] width 158 height 69
drag, startPoint x: 539, startPoint y: 547, endPoint x: 629, endPoint y: 554, distance: 90.3
click at [629, 554] on div "[PHONE_NUMBER]" at bounding box center [615, 543] width 158 height 69
click at [626, 475] on div "7987-89-08" at bounding box center [615, 474] width 158 height 69
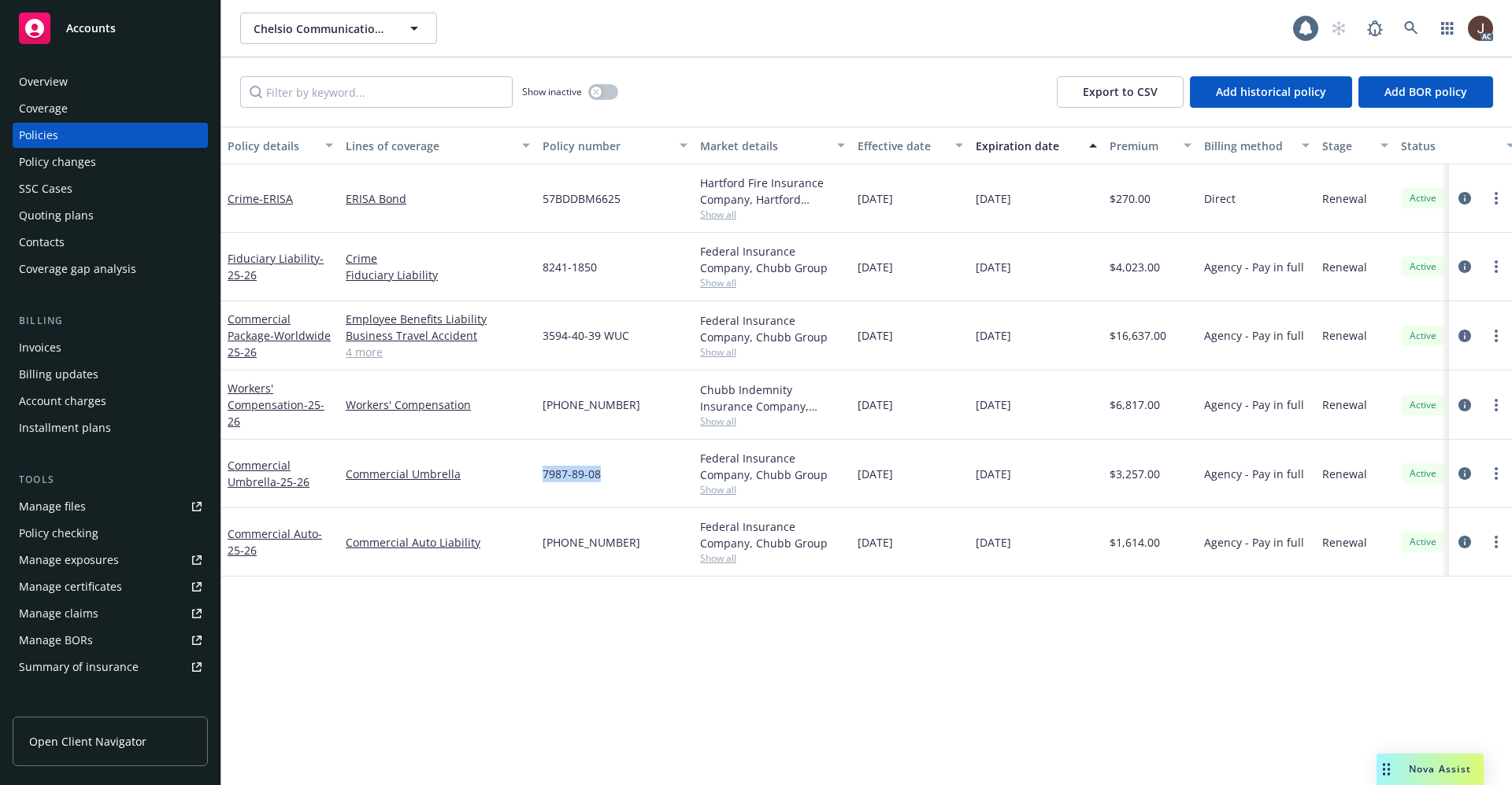
drag, startPoint x: 539, startPoint y: 474, endPoint x: 612, endPoint y: 477, distance: 73.1
click at [612, 477] on div "7987-89-08" at bounding box center [615, 474] width 158 height 69
